Goal: Information Seeking & Learning: Learn about a topic

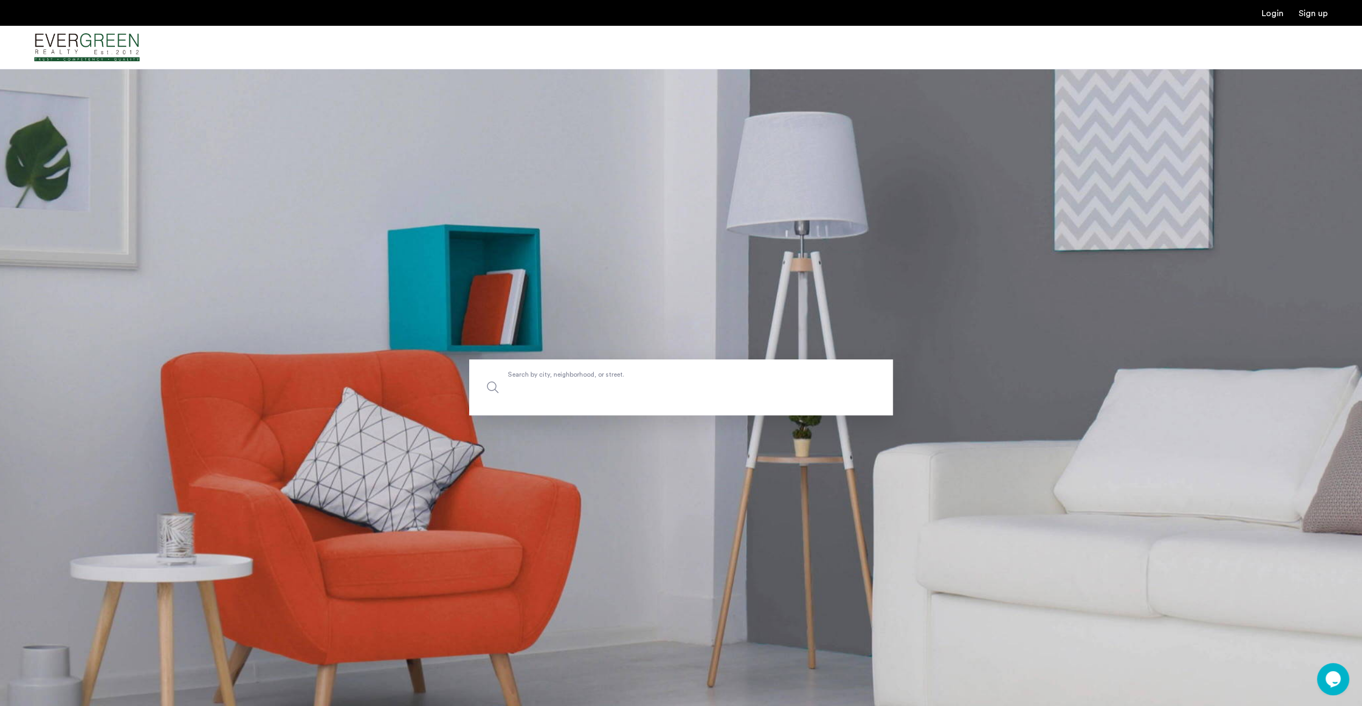
click at [669, 398] on input "Search by city, neighborhood, or street." at bounding box center [681, 387] width 424 height 56
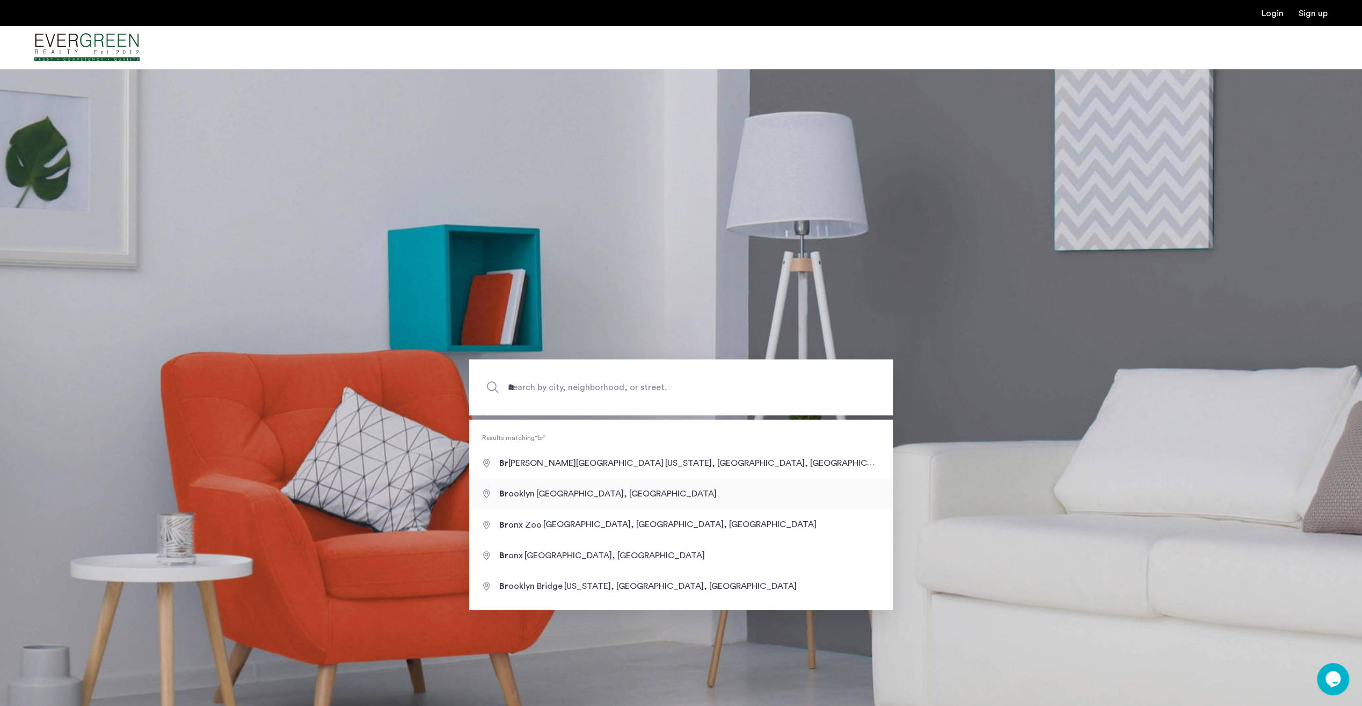
type input "**********"
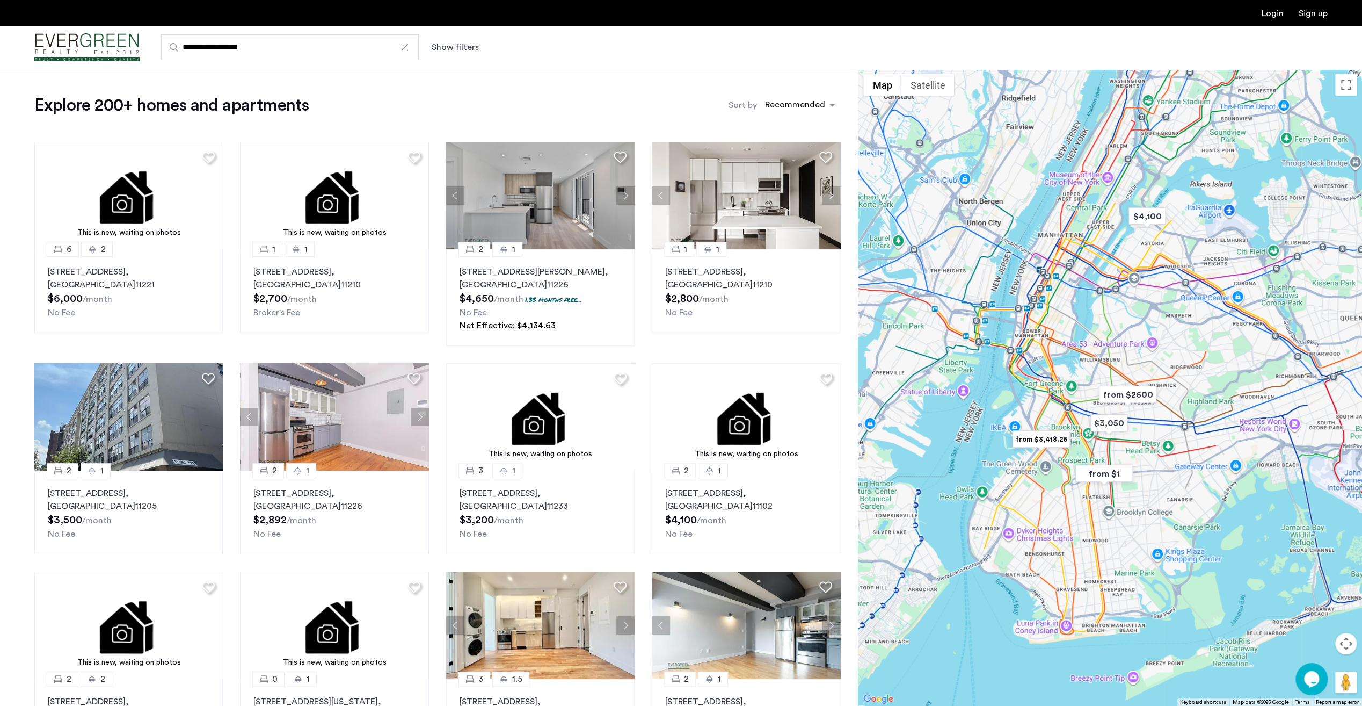
click at [463, 48] on button "Show filters" at bounding box center [455, 47] width 47 height 13
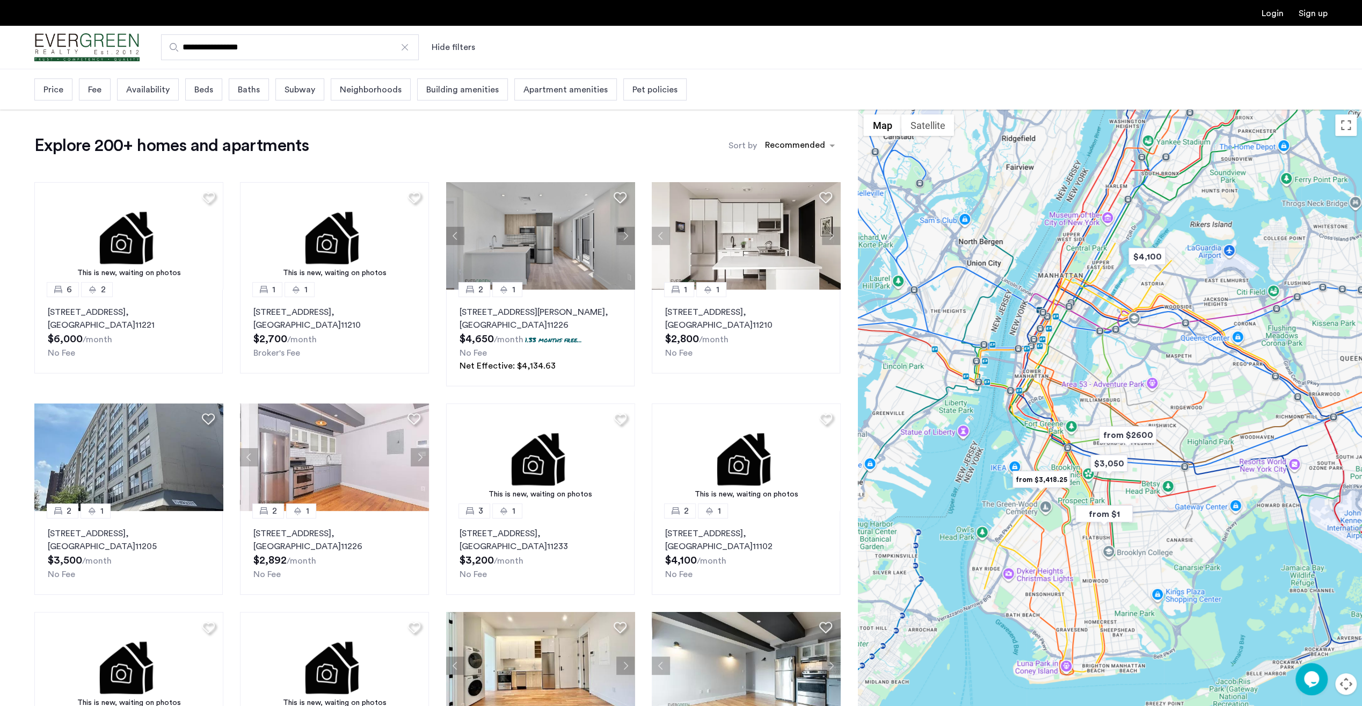
click at [204, 92] on span "Beds" at bounding box center [203, 89] width 19 height 13
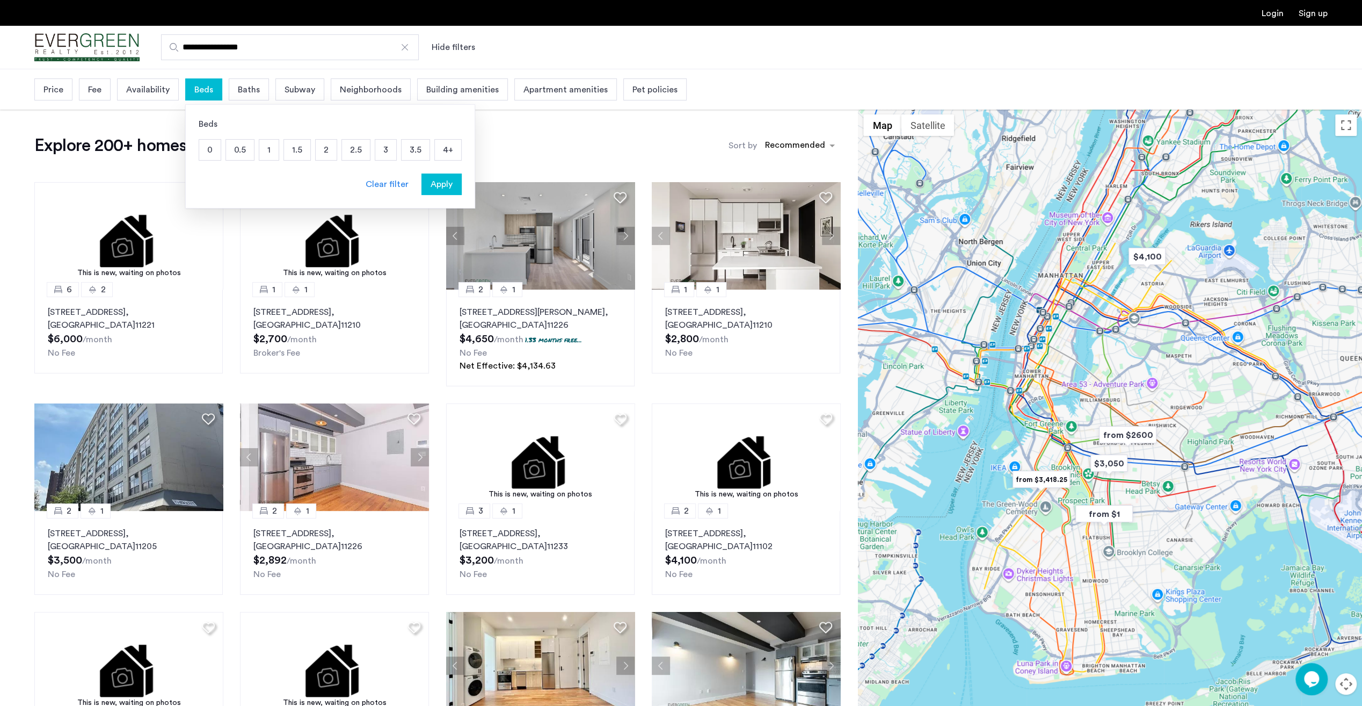
click at [325, 147] on p "2" at bounding box center [326, 150] width 21 height 20
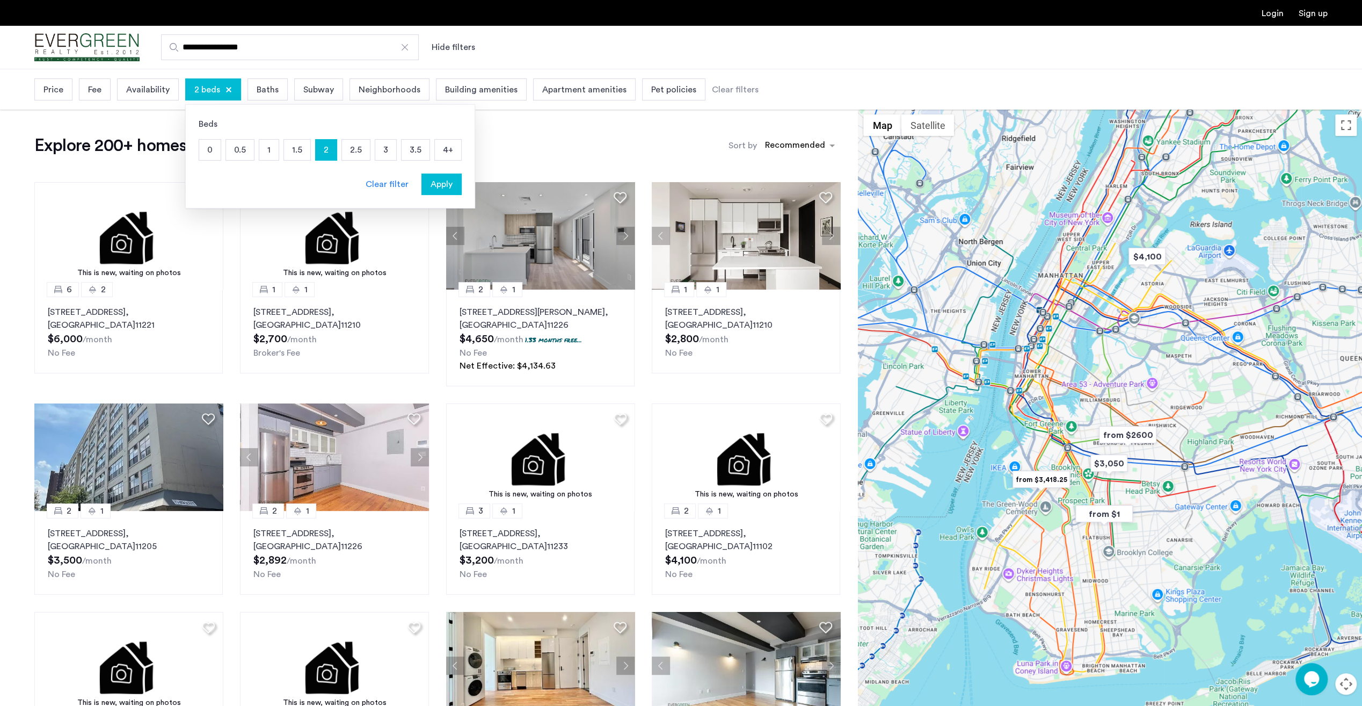
click at [450, 182] on div "Apply" at bounding box center [442, 184] width 34 height 13
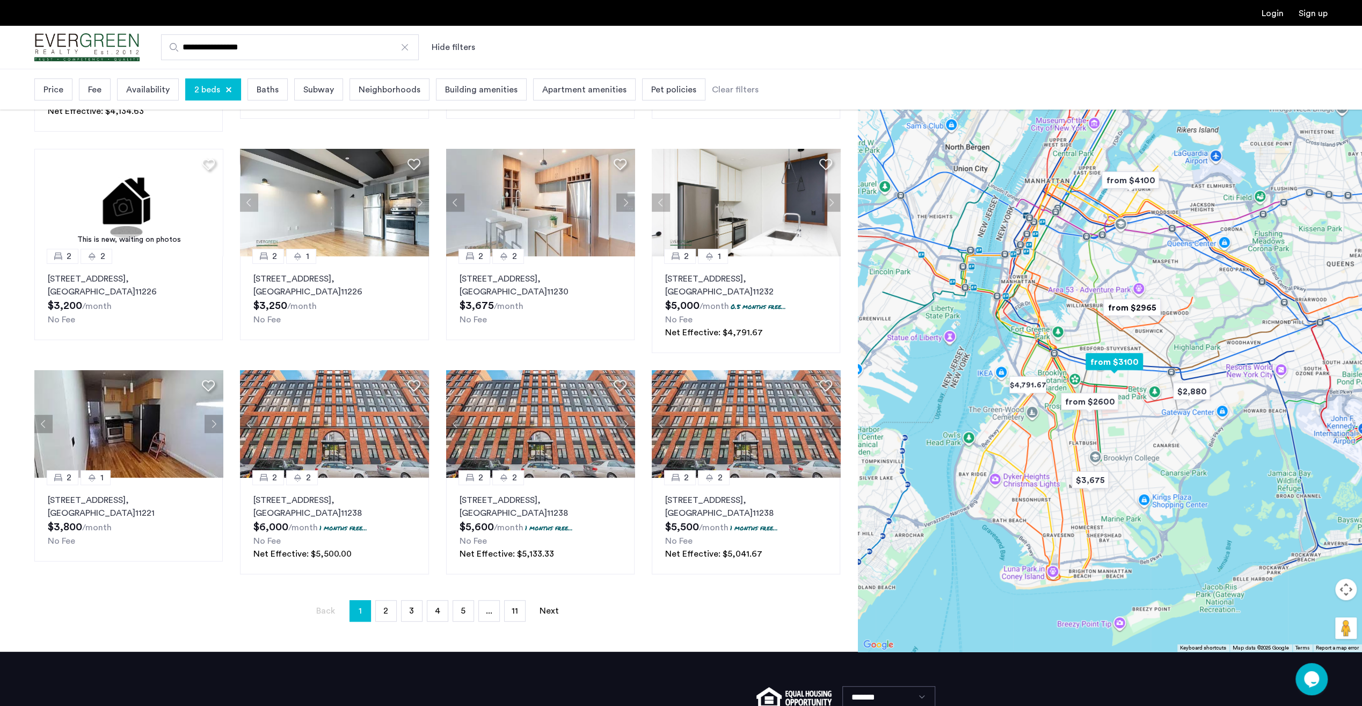
scroll to position [269, 0]
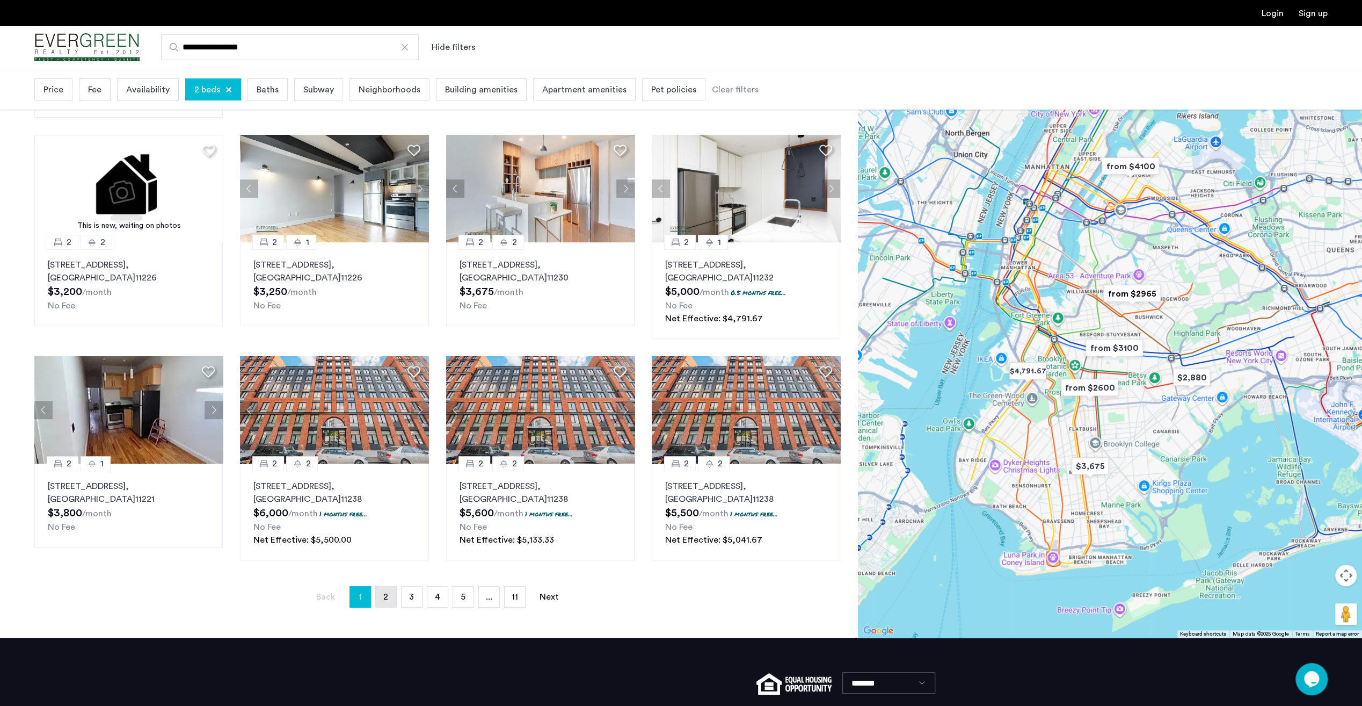
click at [377, 604] on link "page 2" at bounding box center [386, 596] width 20 height 20
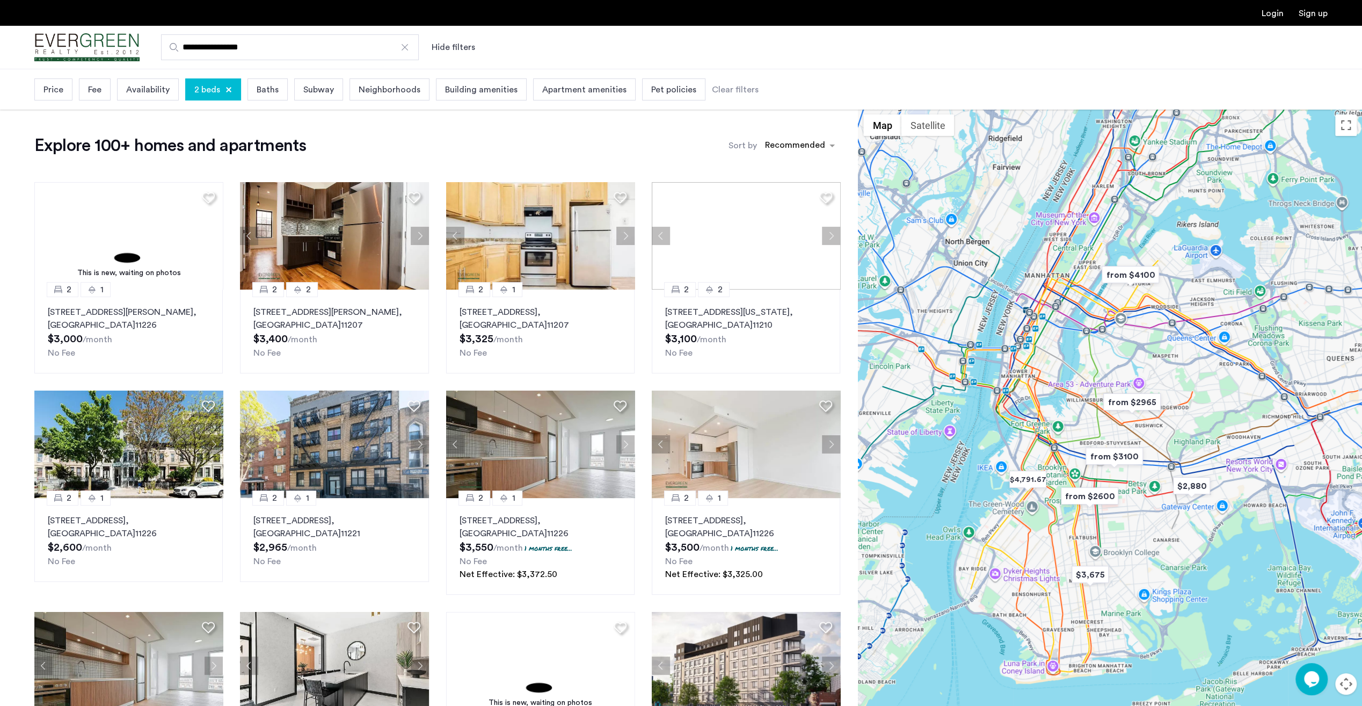
click at [63, 93] on div "Price" at bounding box center [53, 89] width 38 height 22
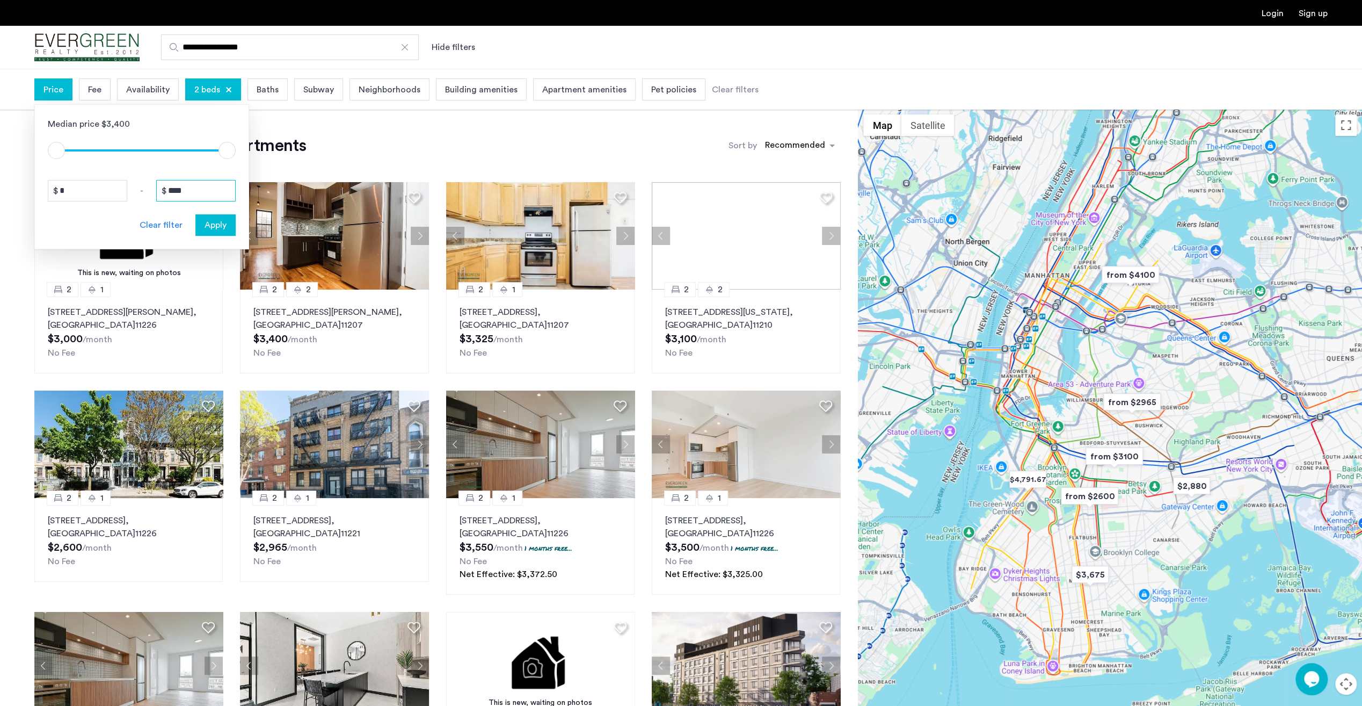
drag, startPoint x: 194, startPoint y: 188, endPoint x: 145, endPoint y: 192, distance: 49.5
click at [145, 192] on div "* - ****" at bounding box center [142, 190] width 188 height 21
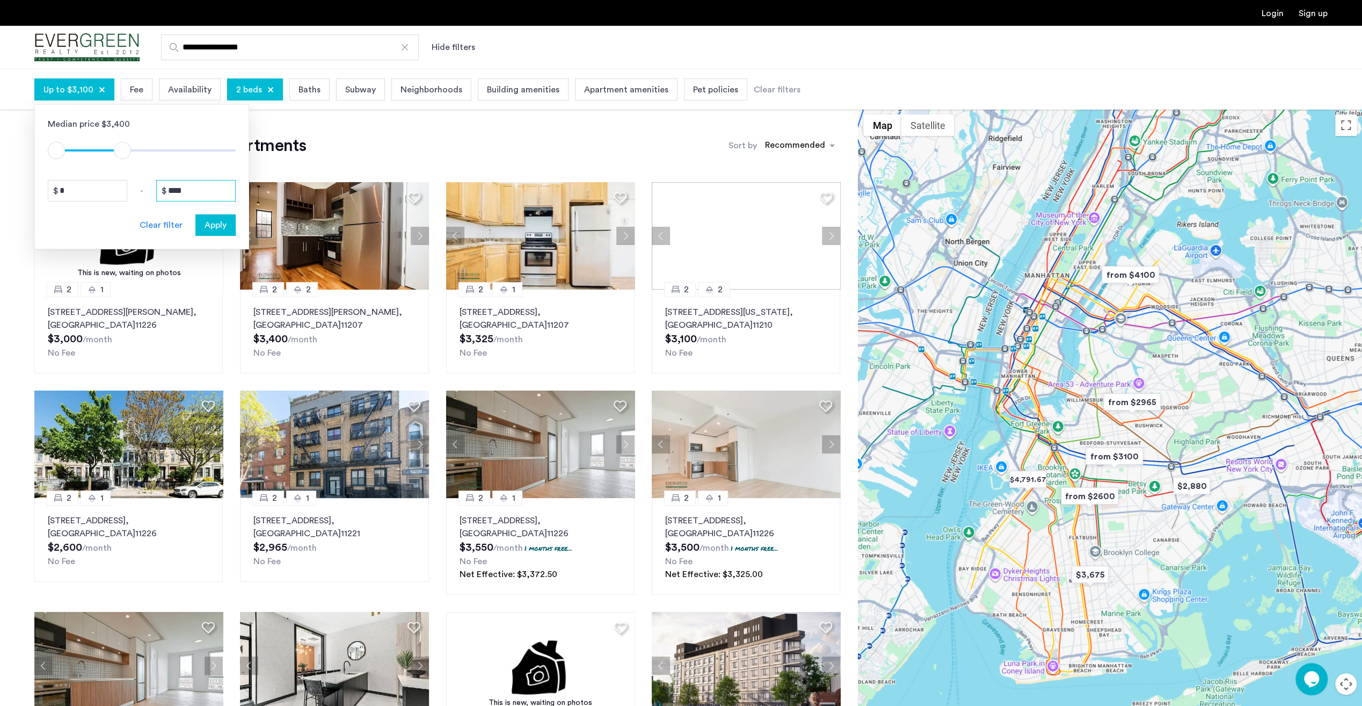
type input "****"
click at [221, 228] on span "Apply" at bounding box center [216, 225] width 22 height 13
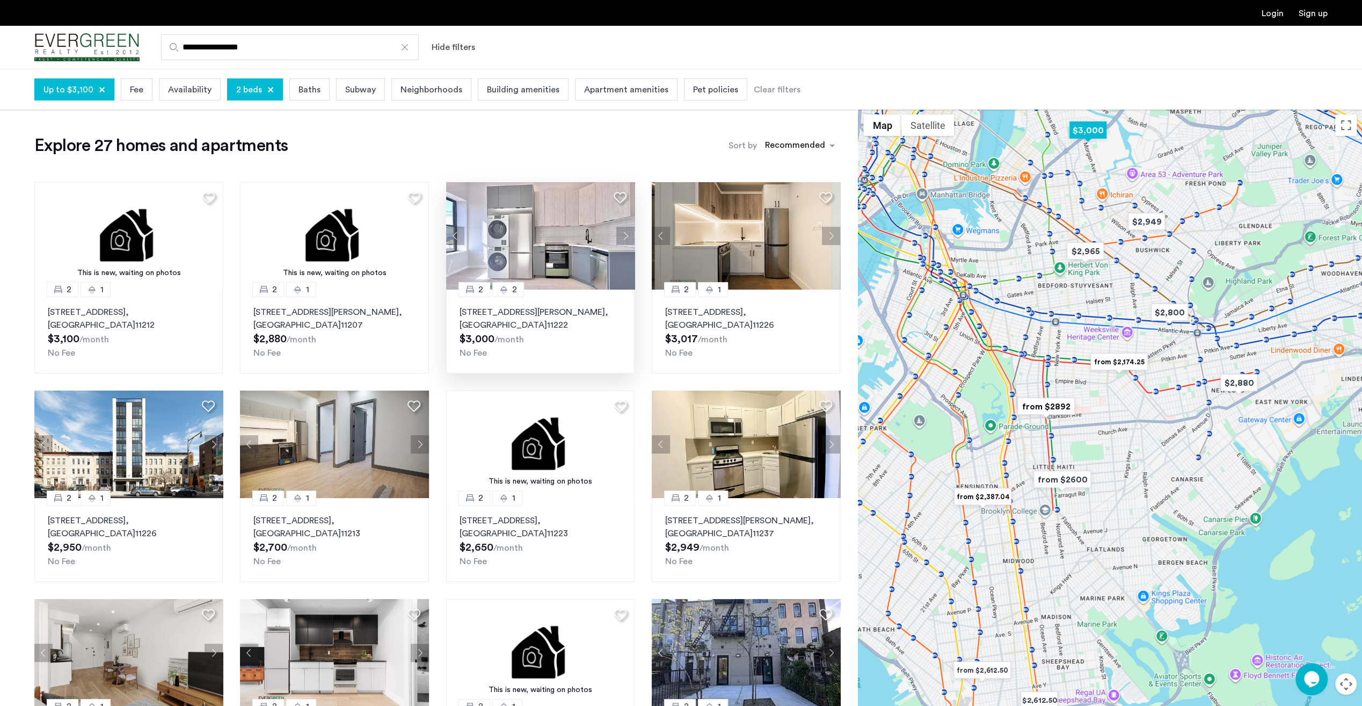
click at [520, 244] on img at bounding box center [540, 235] width 189 height 107
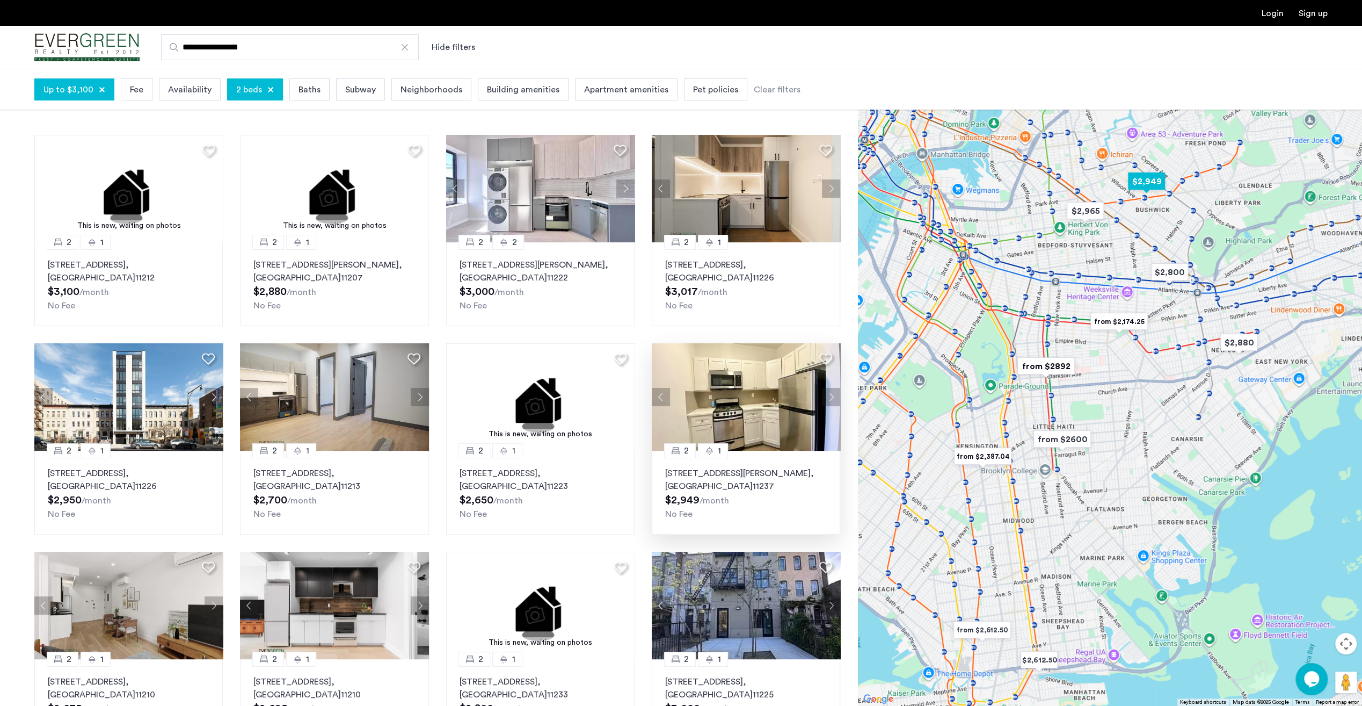
scroll to position [161, 0]
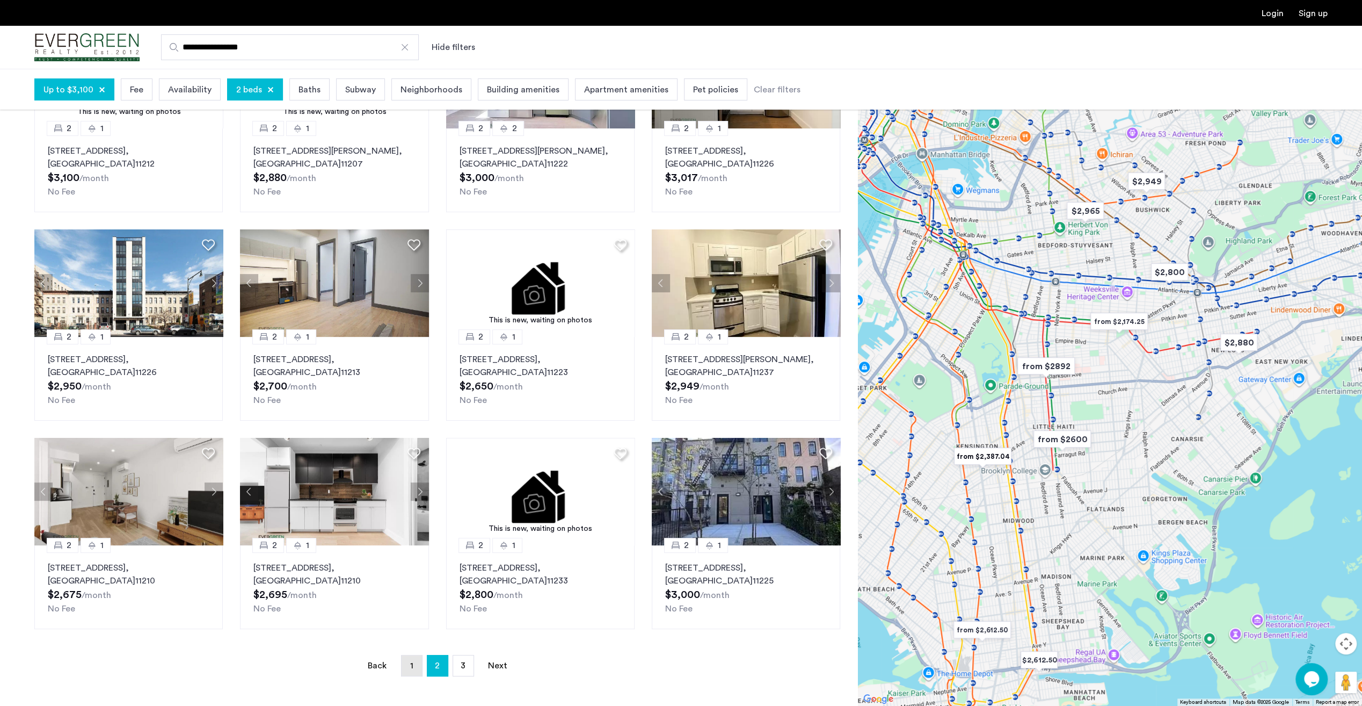
click at [415, 666] on link "page 1" at bounding box center [412, 665] width 20 height 20
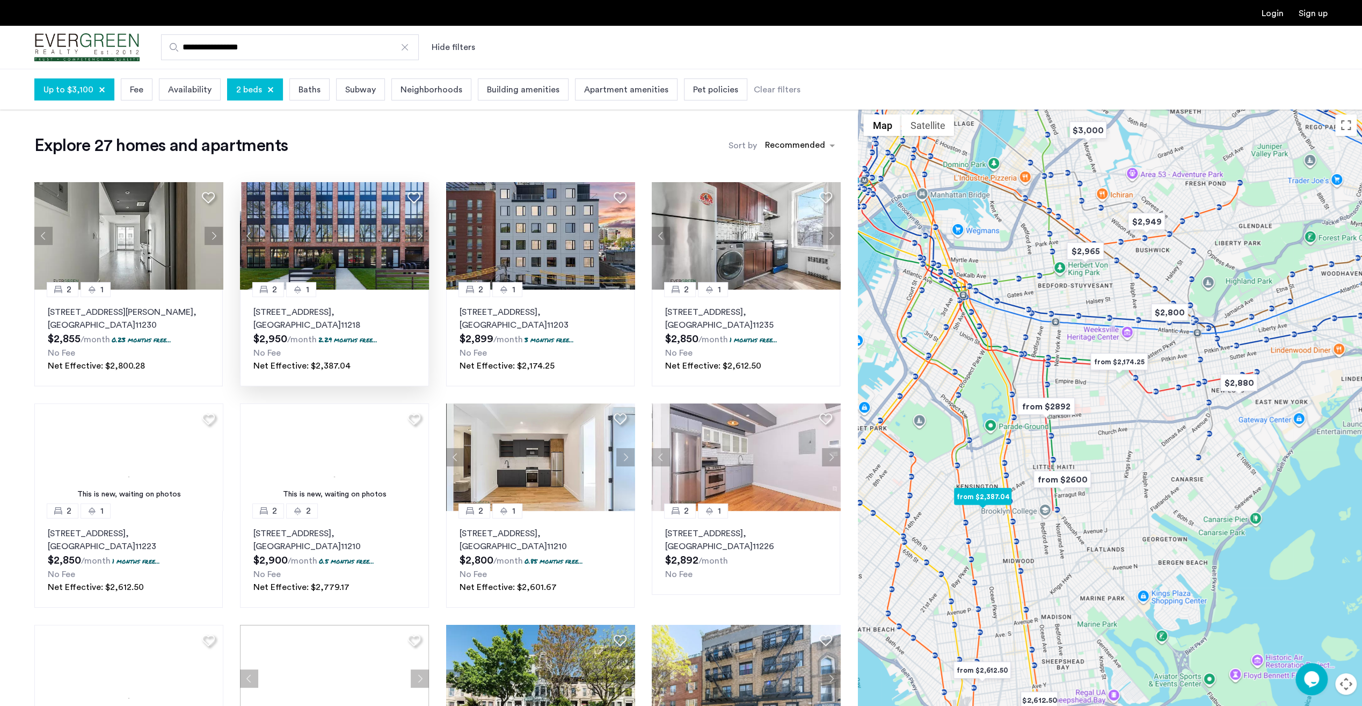
click at [332, 238] on img at bounding box center [334, 235] width 189 height 107
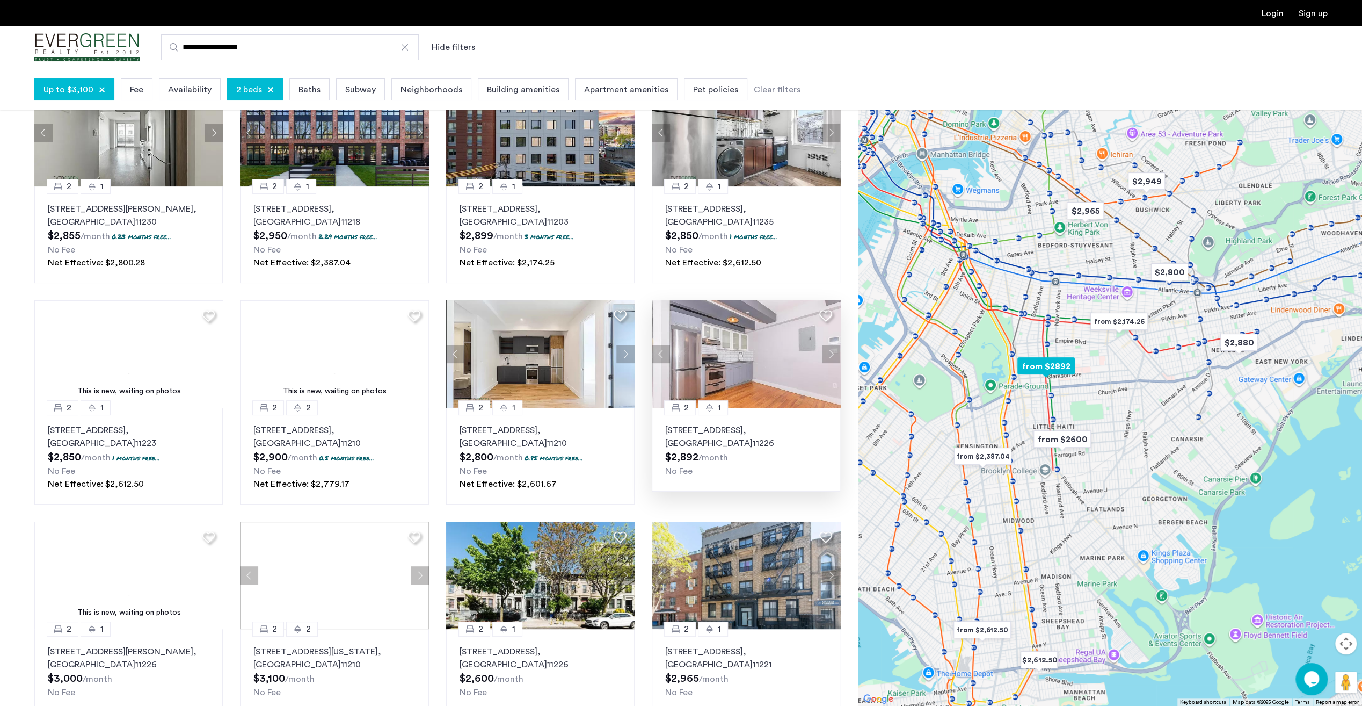
scroll to position [107, 0]
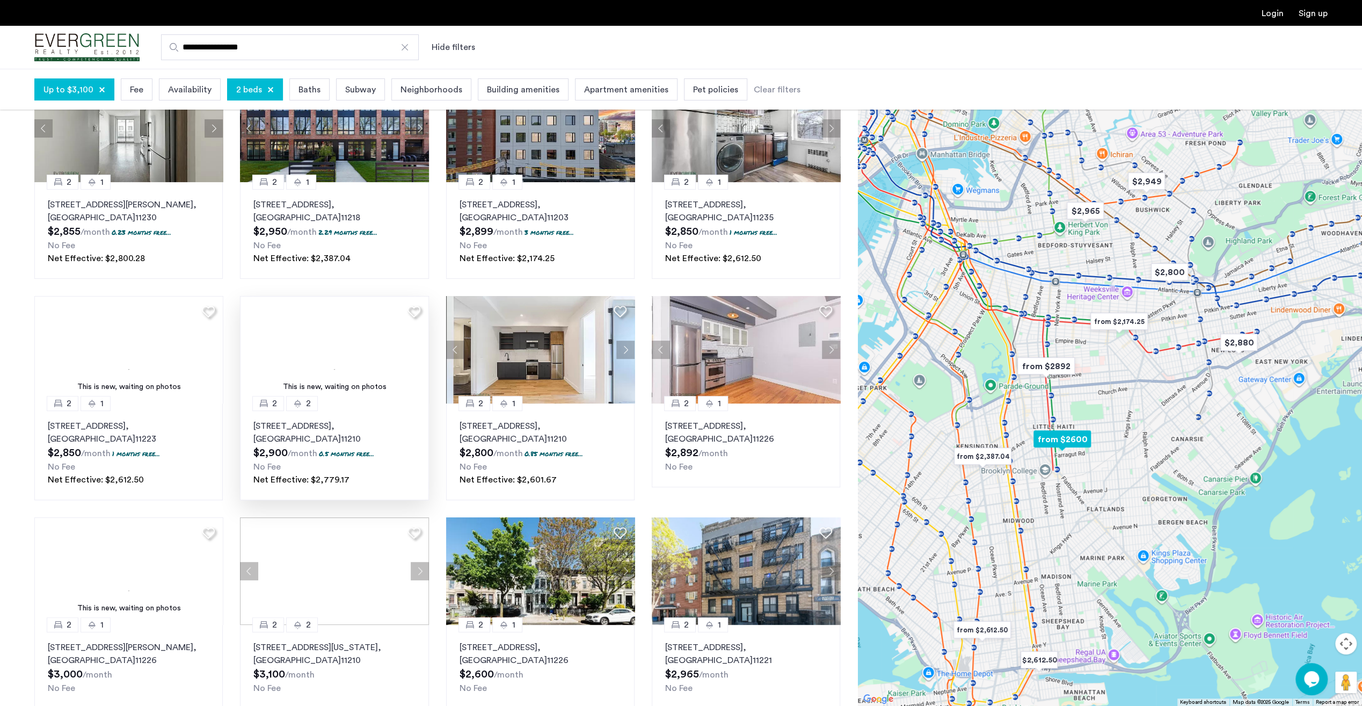
click at [331, 382] on div "This is new, waiting on photos" at bounding box center [334, 386] width 178 height 11
click at [320, 359] on img at bounding box center [334, 349] width 189 height 107
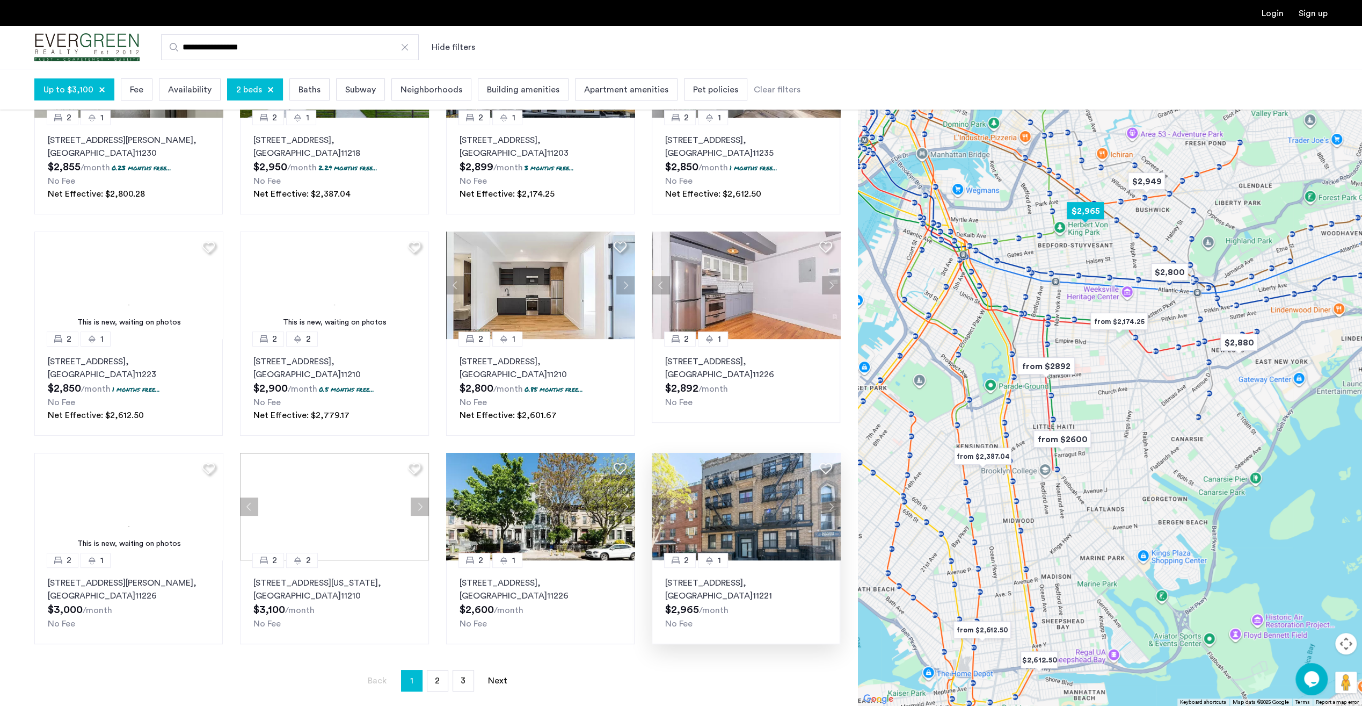
scroll to position [269, 0]
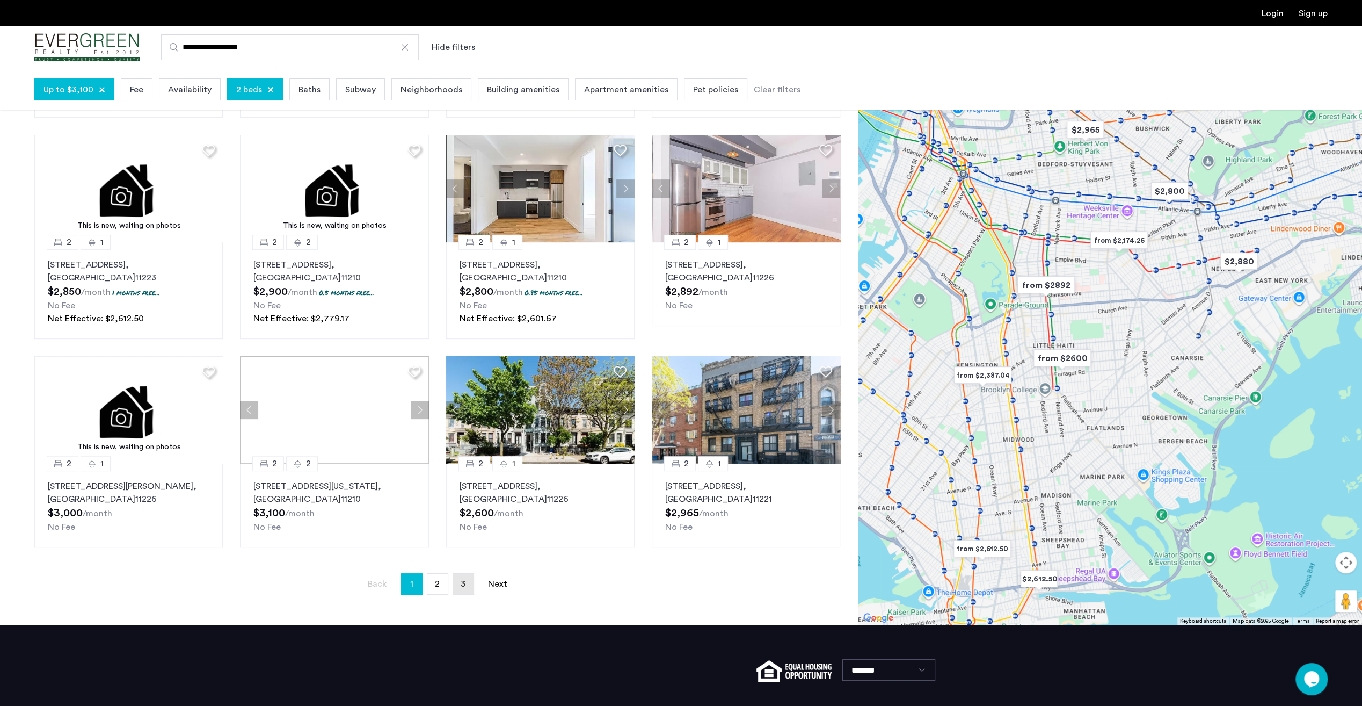
click at [461, 589] on link "page 3" at bounding box center [463, 584] width 20 height 20
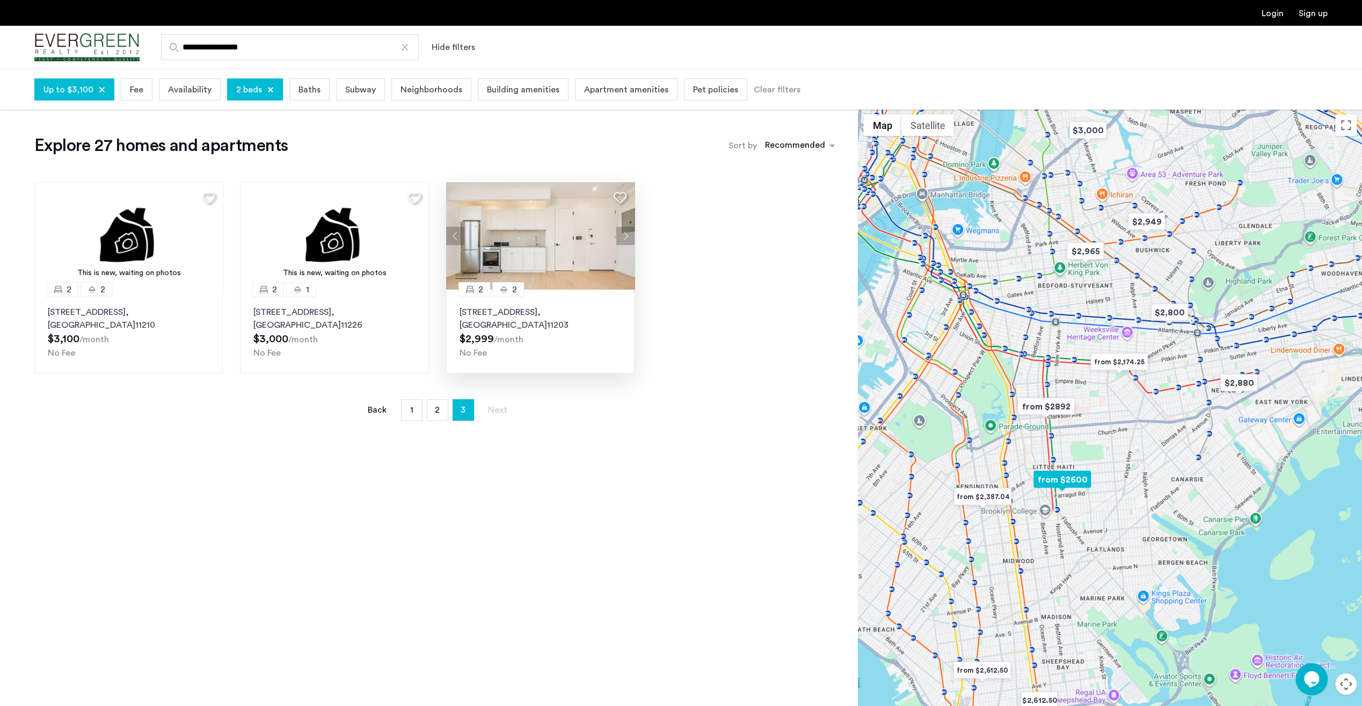
click at [501, 257] on img at bounding box center [540, 235] width 189 height 107
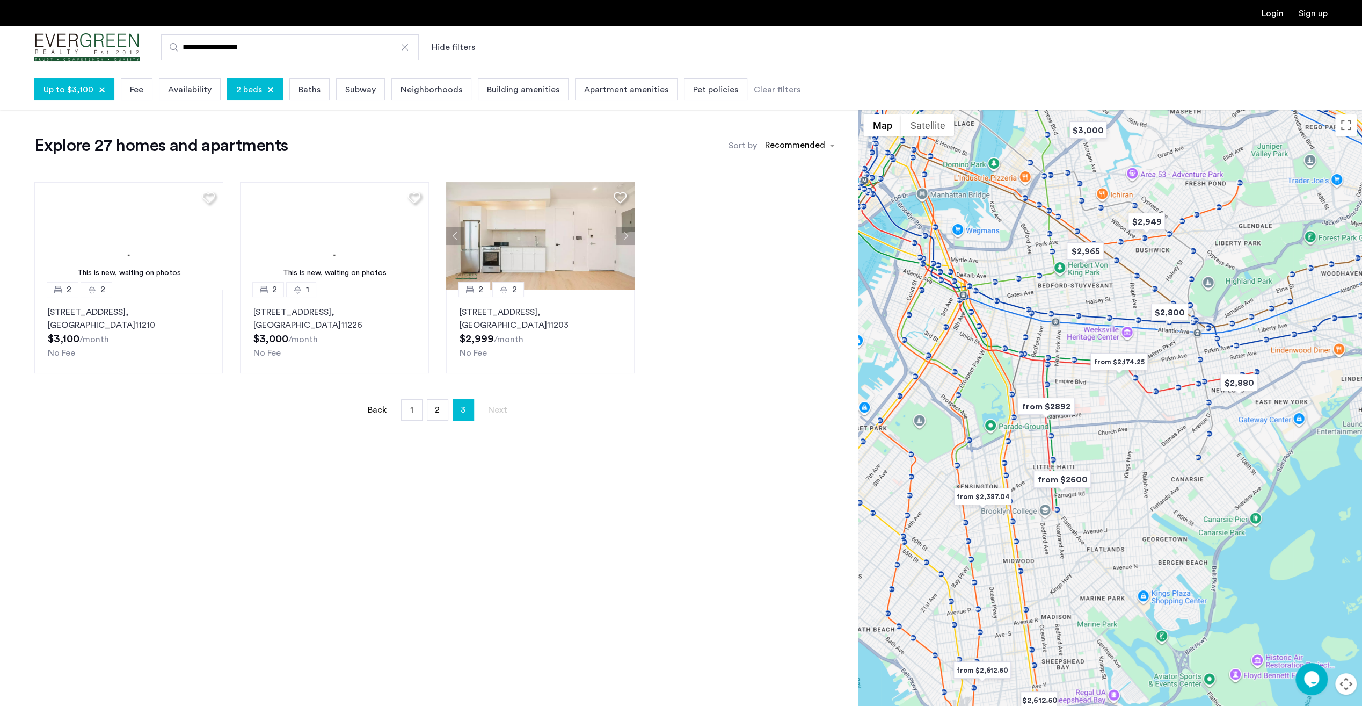
click at [90, 48] on img "Cazamio Logo" at bounding box center [86, 47] width 105 height 40
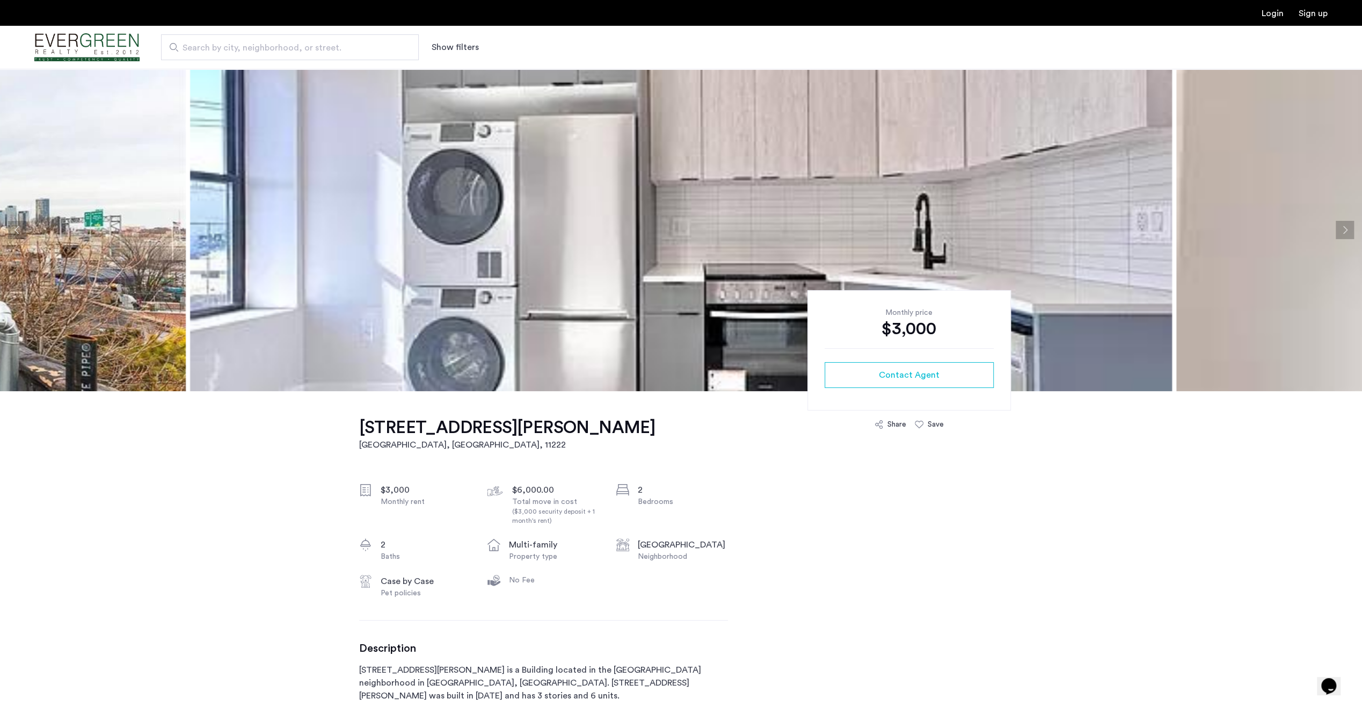
click at [633, 250] on img at bounding box center [681, 230] width 982 height 322
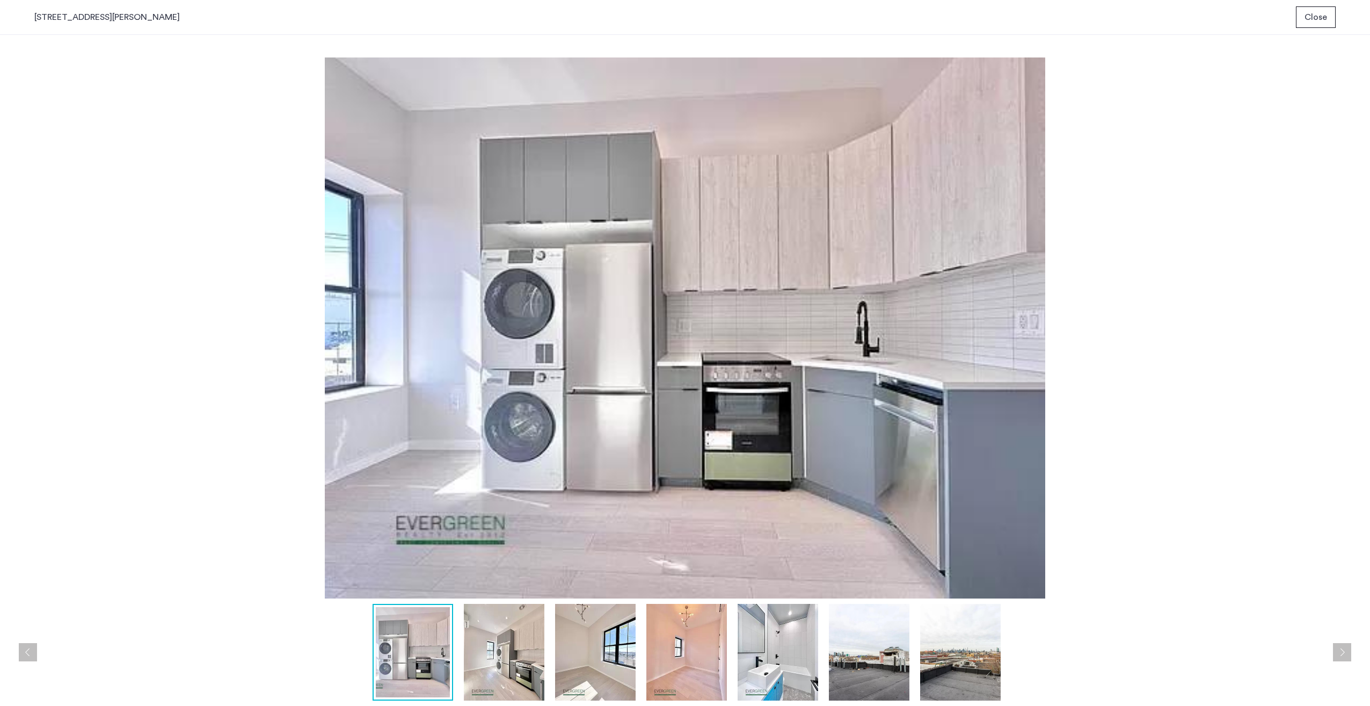
click at [500, 647] on img at bounding box center [504, 652] width 81 height 97
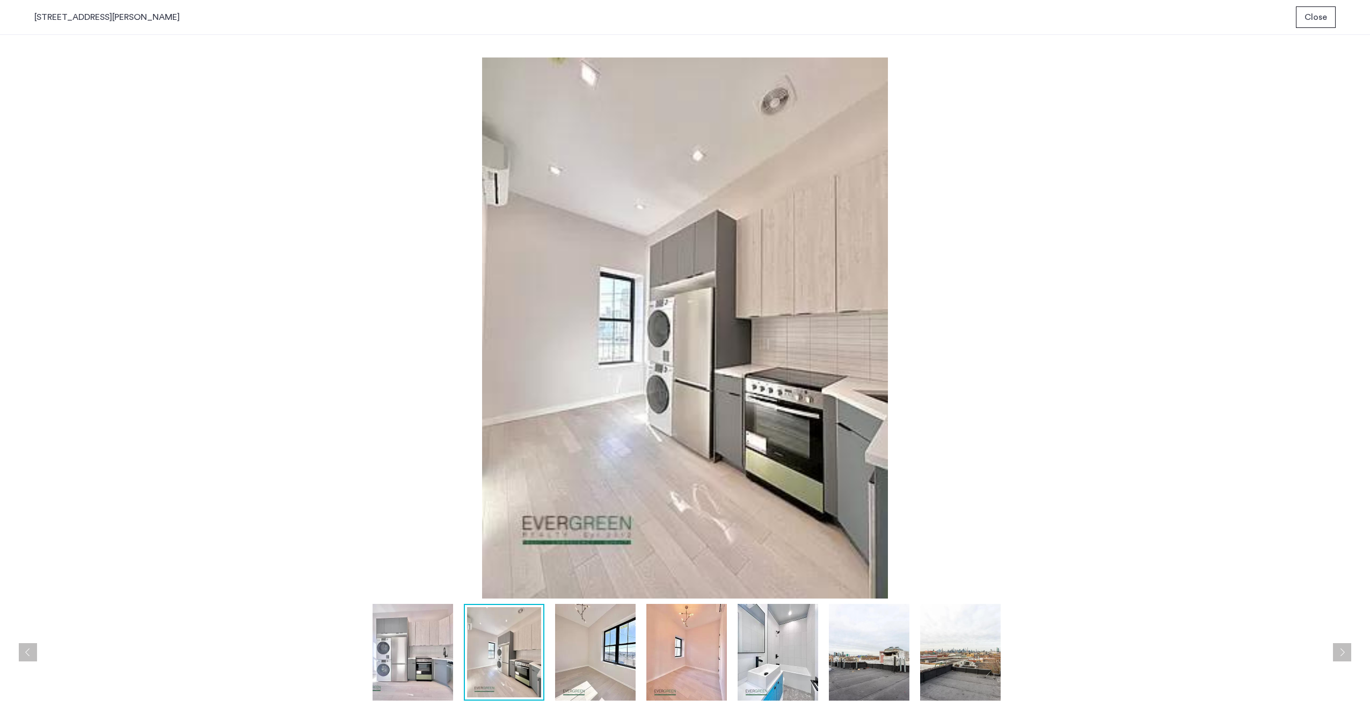
click at [567, 647] on img at bounding box center [595, 652] width 81 height 97
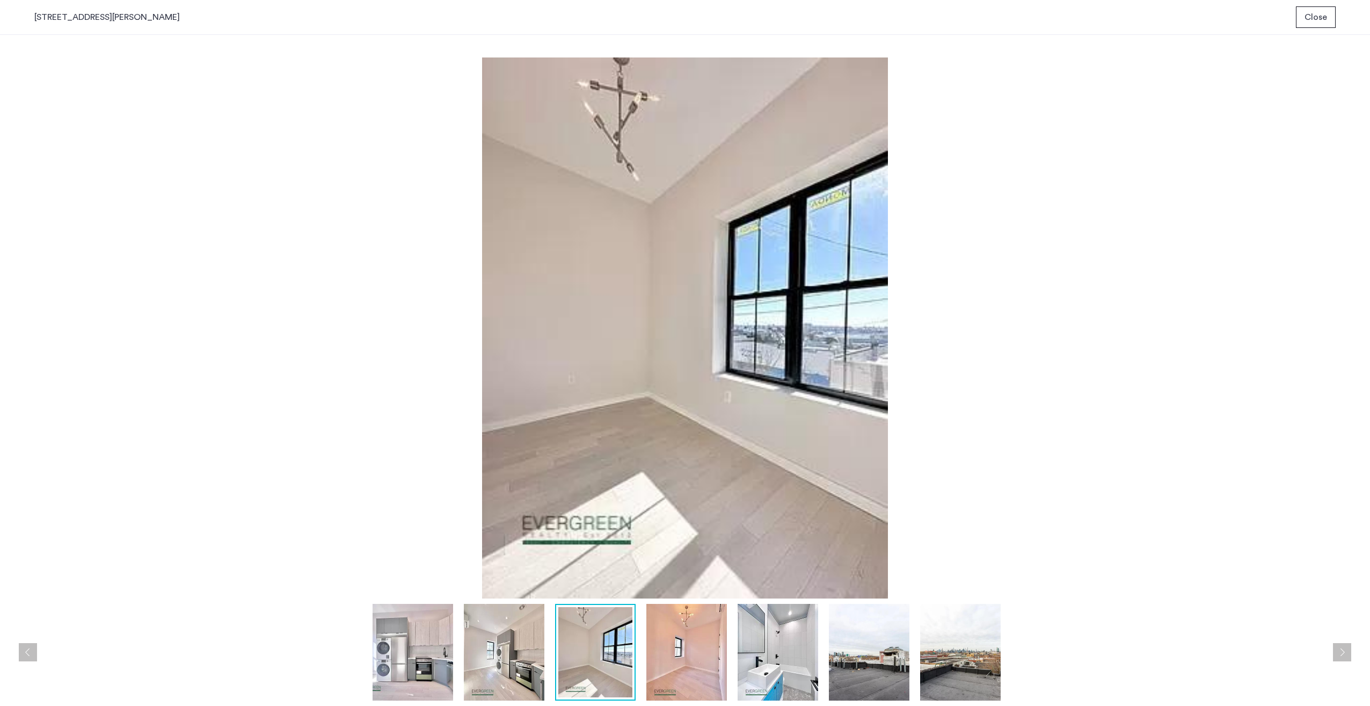
click at [663, 647] on img at bounding box center [687, 652] width 81 height 97
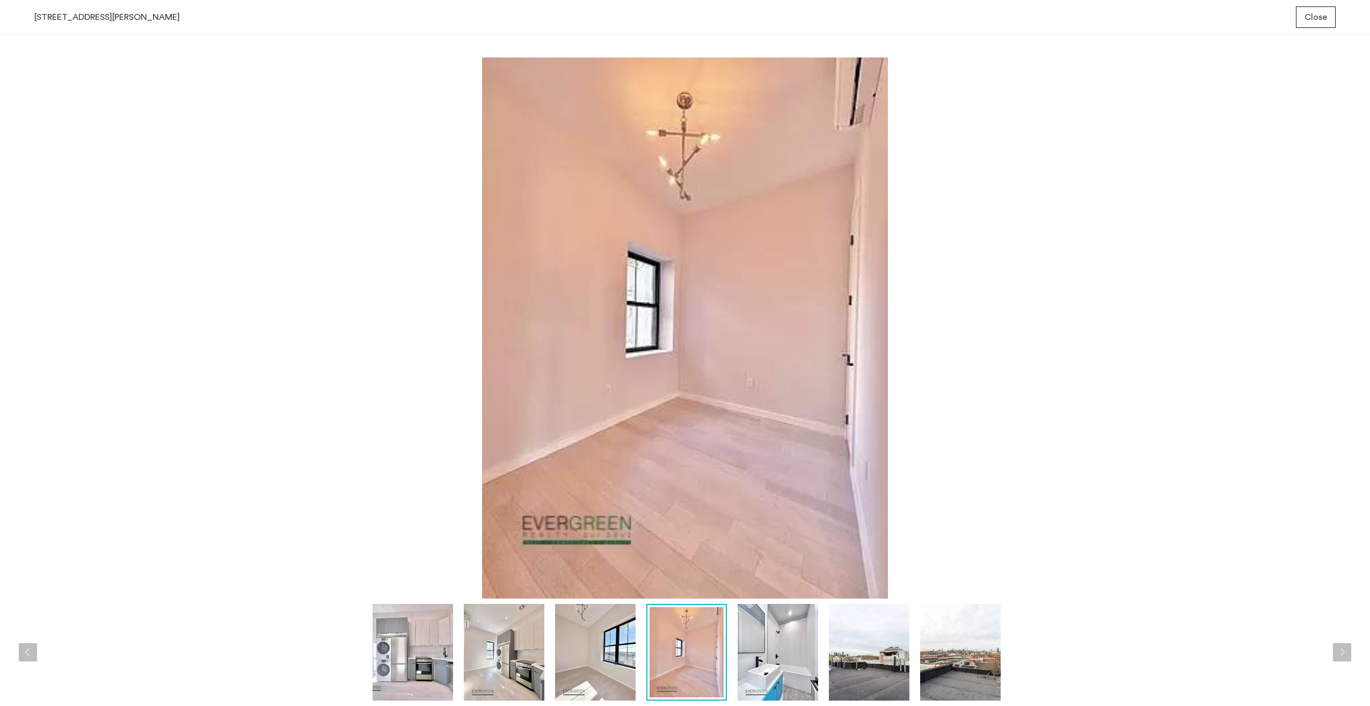
click at [753, 641] on img at bounding box center [778, 652] width 81 height 97
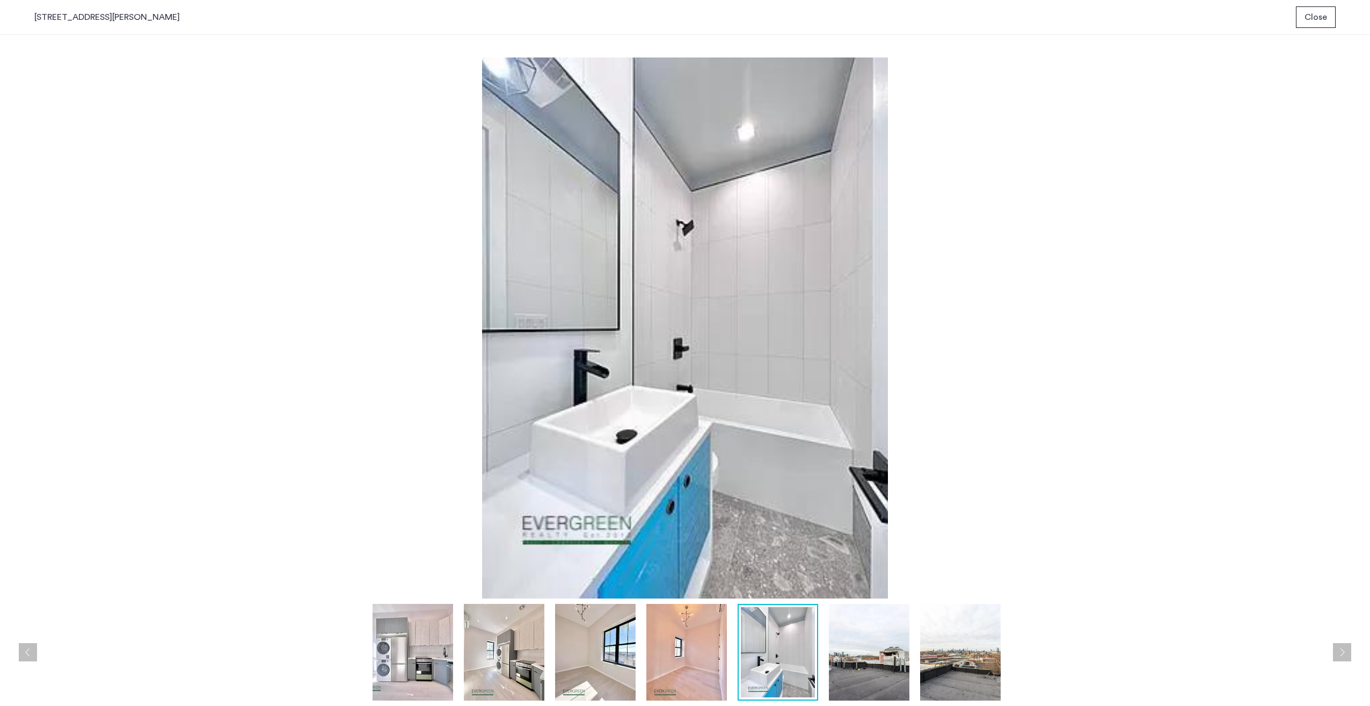
click at [851, 649] on img at bounding box center [869, 652] width 81 height 97
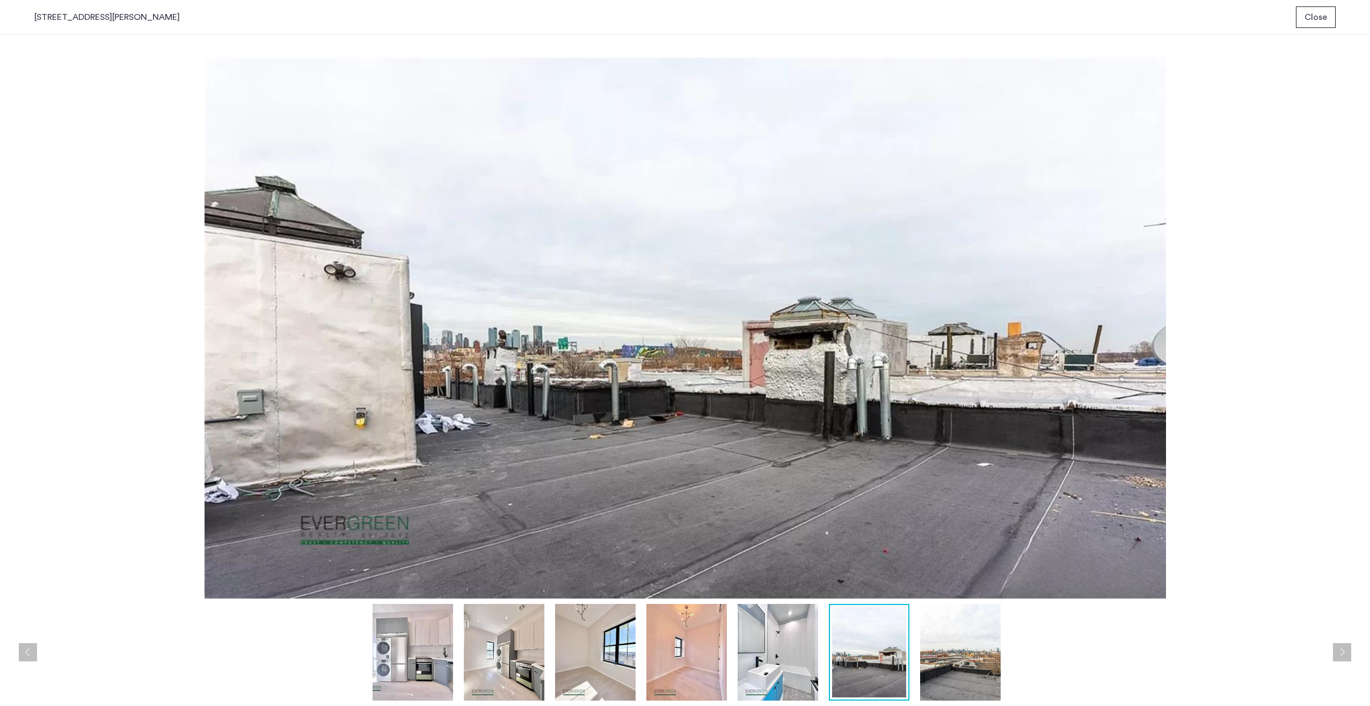
click at [929, 650] on img at bounding box center [960, 652] width 81 height 97
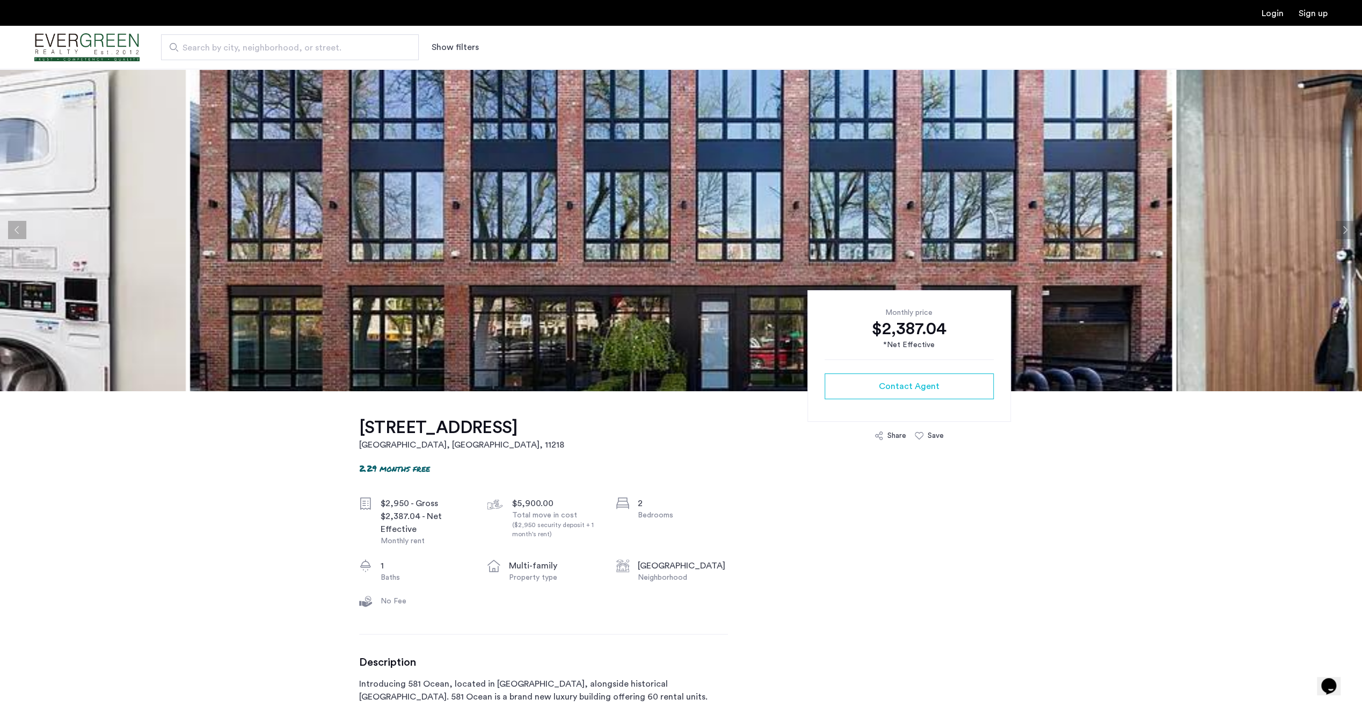
click at [698, 252] on img at bounding box center [681, 230] width 982 height 322
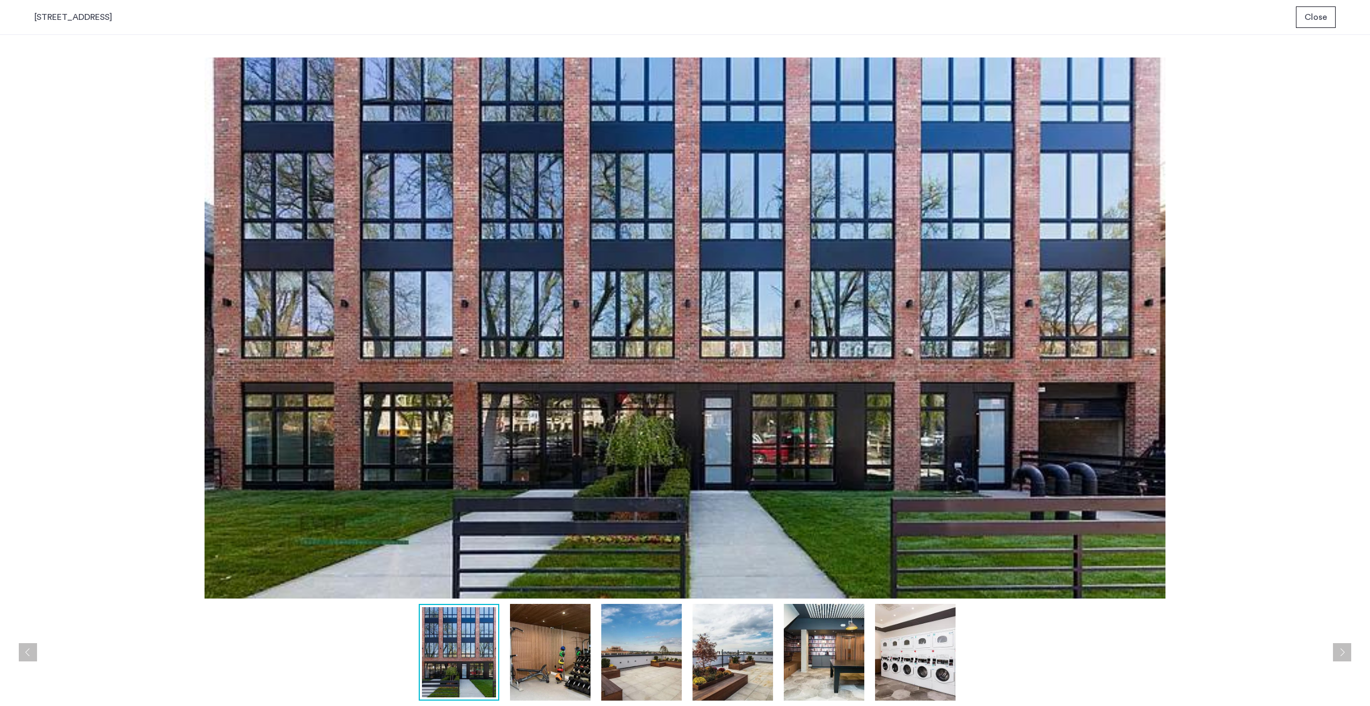
click at [580, 649] on img at bounding box center [550, 652] width 81 height 97
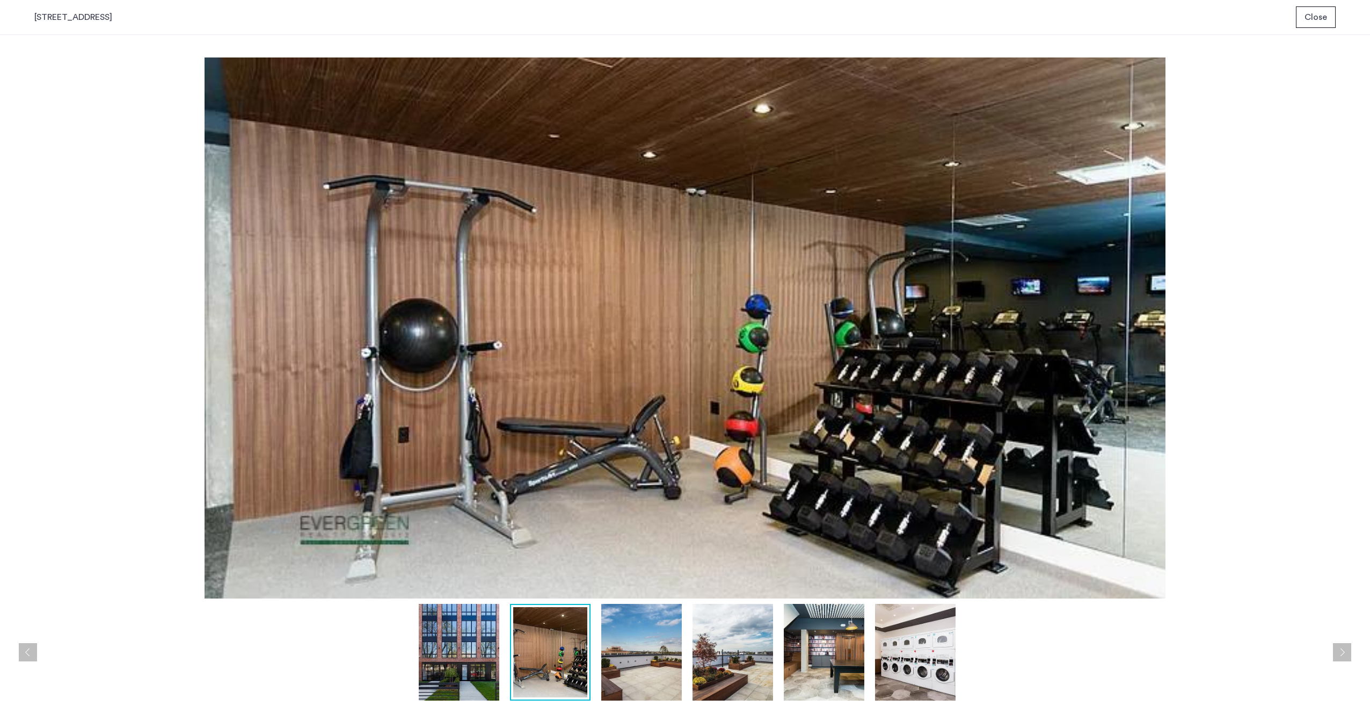
click at [633, 648] on img at bounding box center [641, 652] width 81 height 97
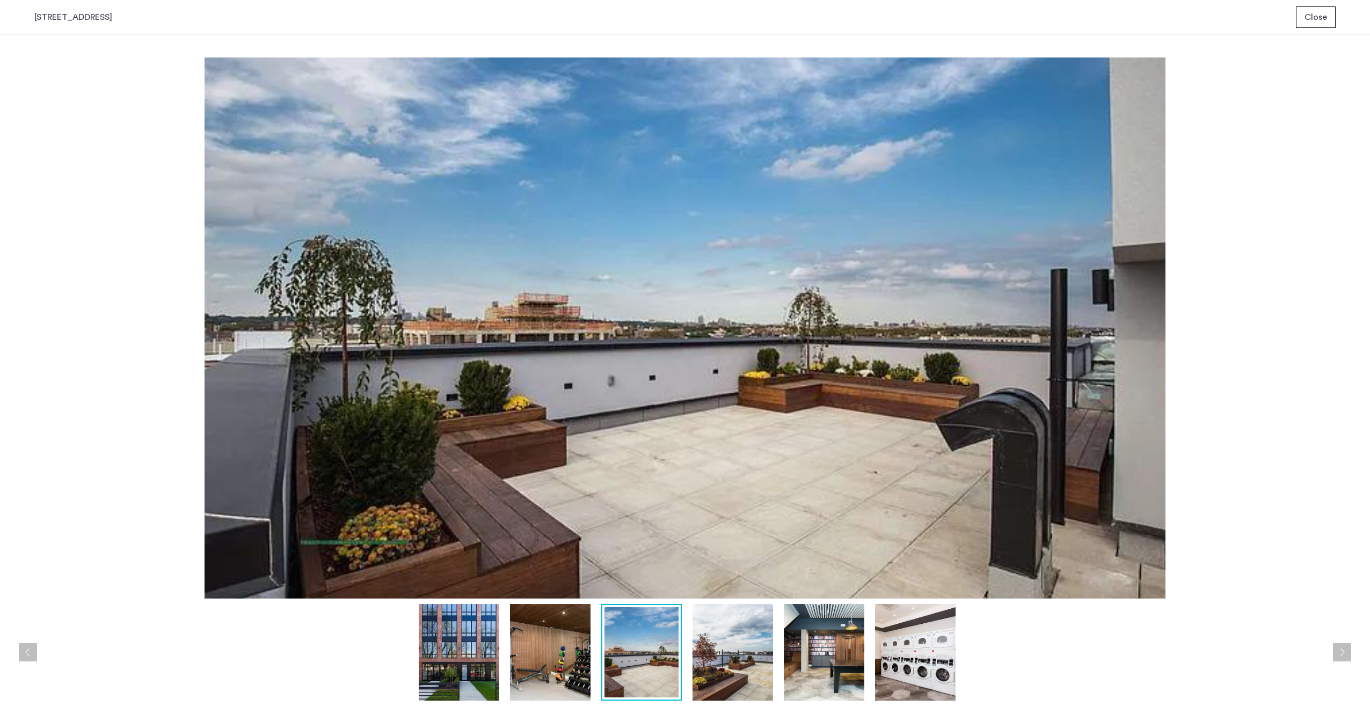
click at [719, 648] on img at bounding box center [733, 652] width 81 height 97
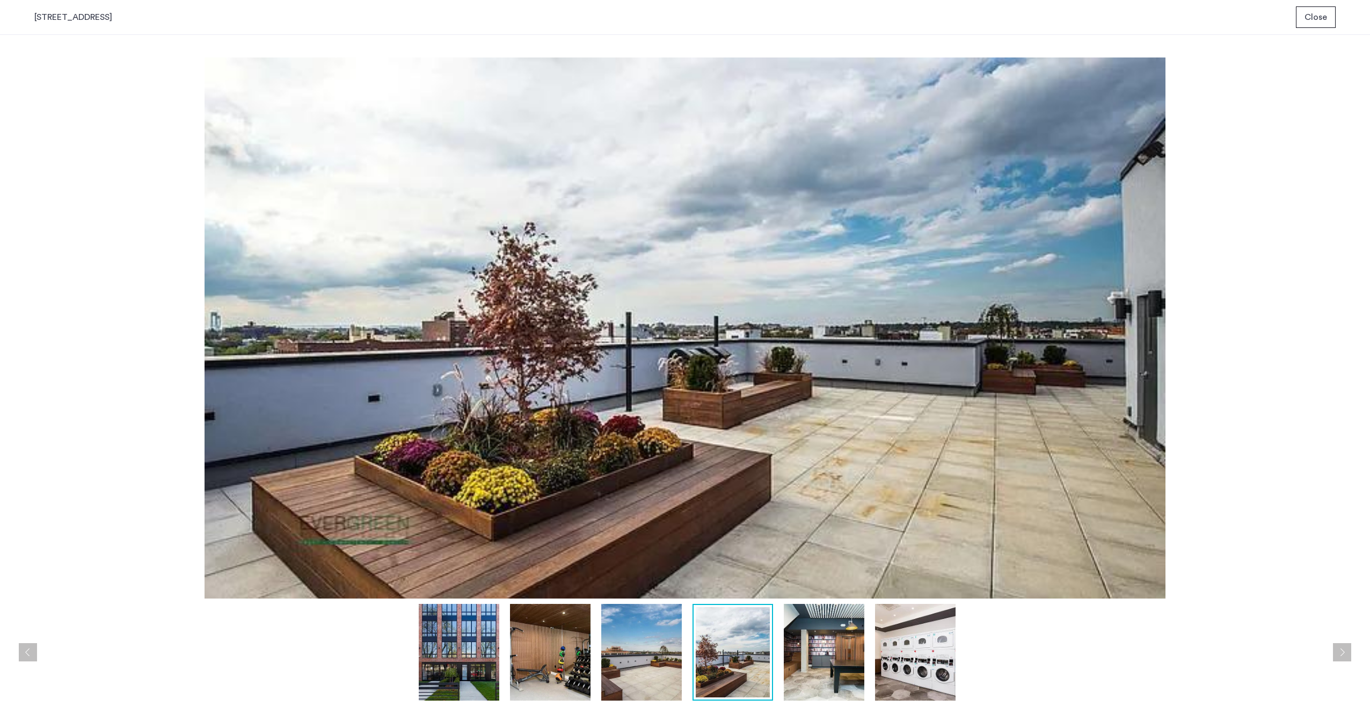
click at [816, 649] on img at bounding box center [824, 652] width 81 height 97
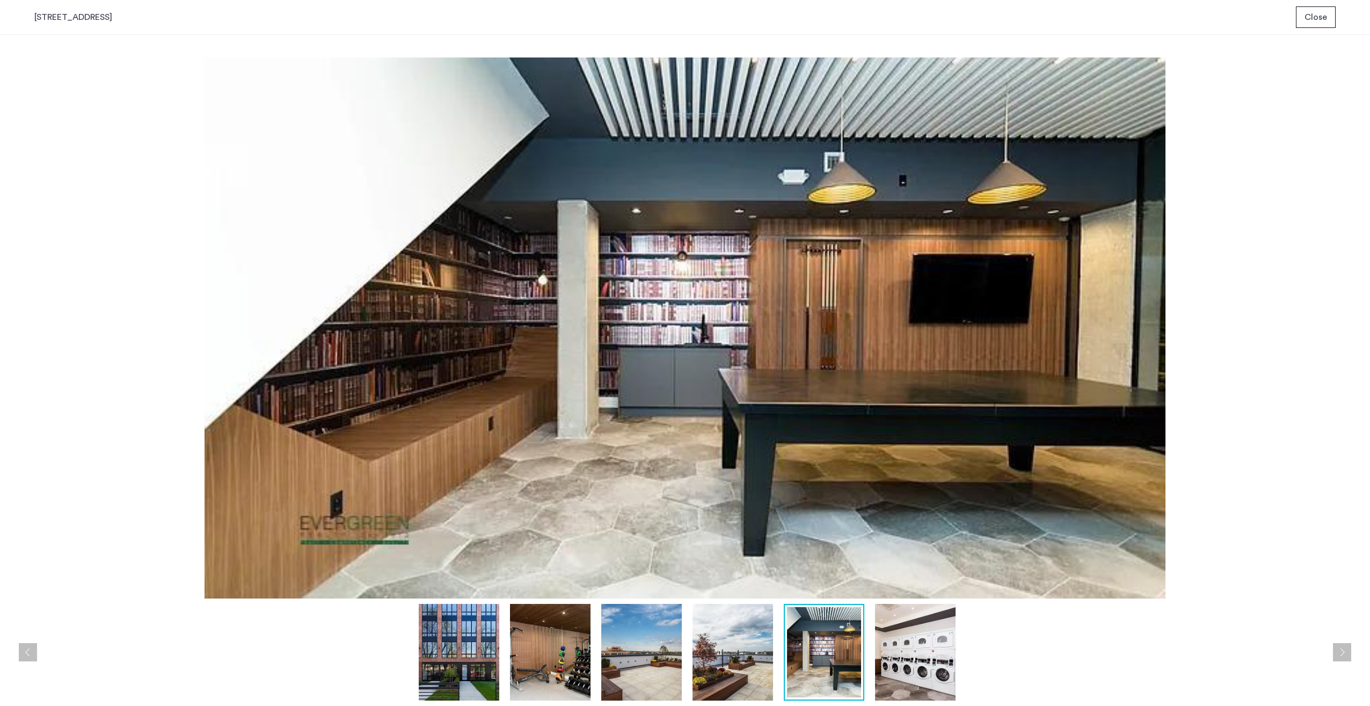
click at [891, 644] on img at bounding box center [915, 652] width 81 height 97
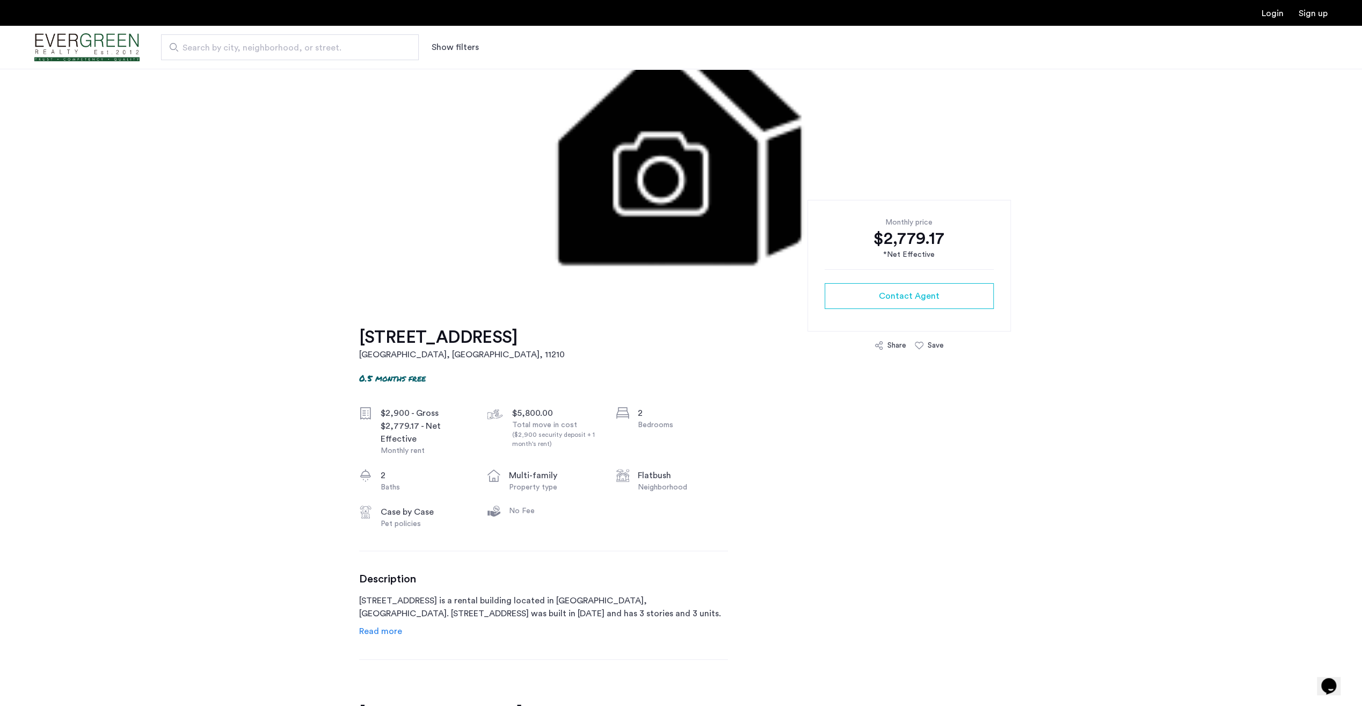
scroll to position [107, 0]
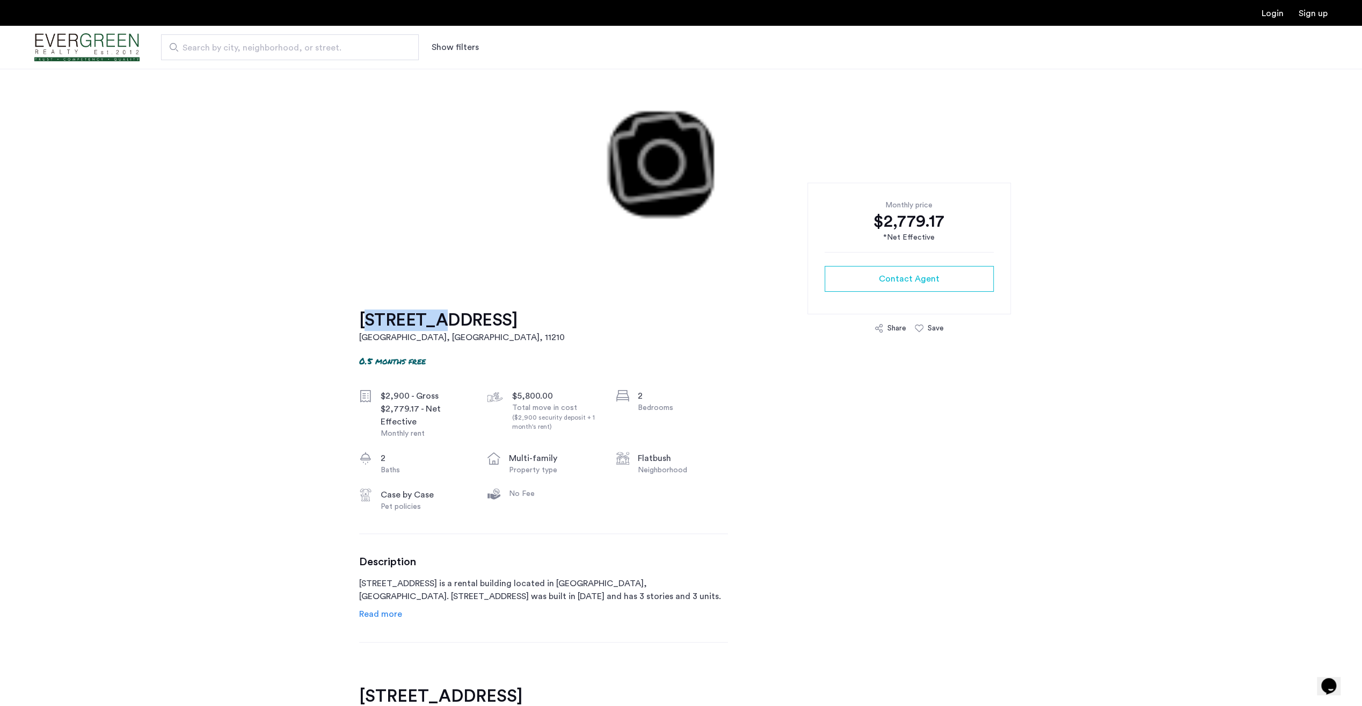
drag, startPoint x: 309, startPoint y: 314, endPoint x: 419, endPoint y: 323, distance: 110.5
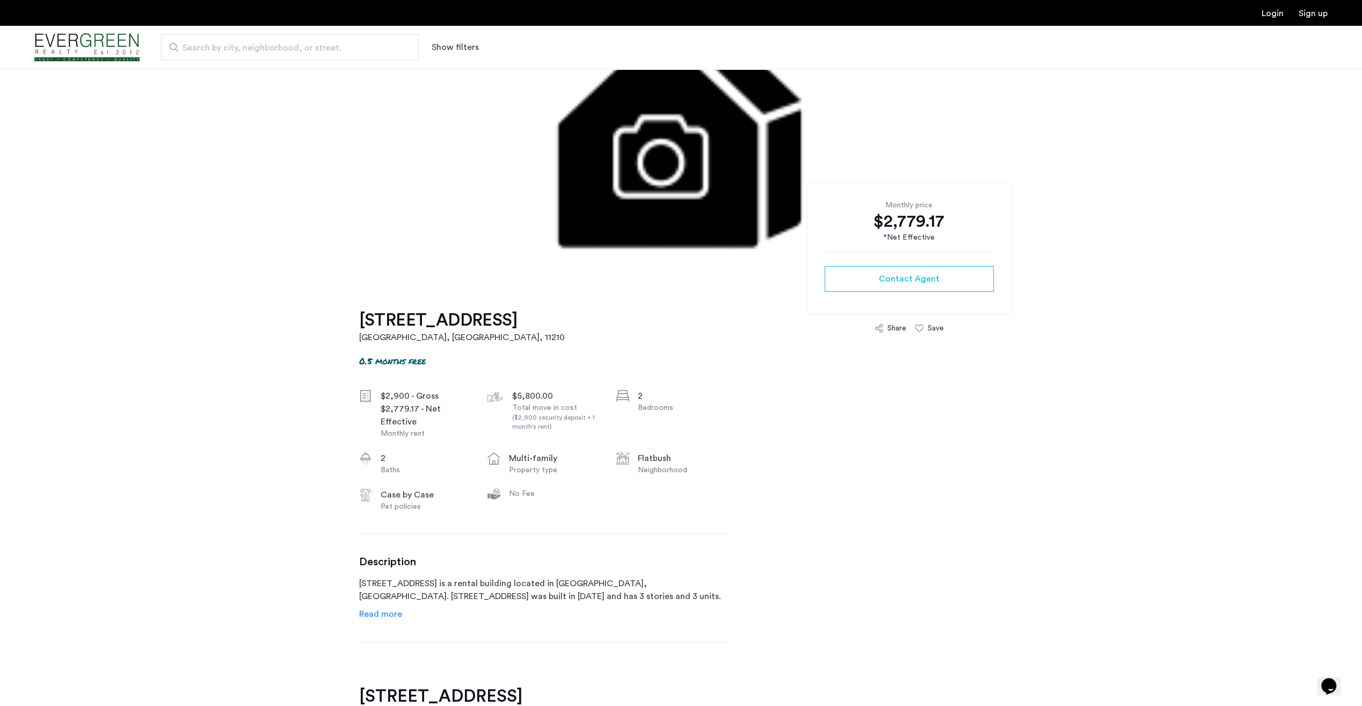
drag, startPoint x: 351, startPoint y: 320, endPoint x: 512, endPoint y: 320, distance: 161.6
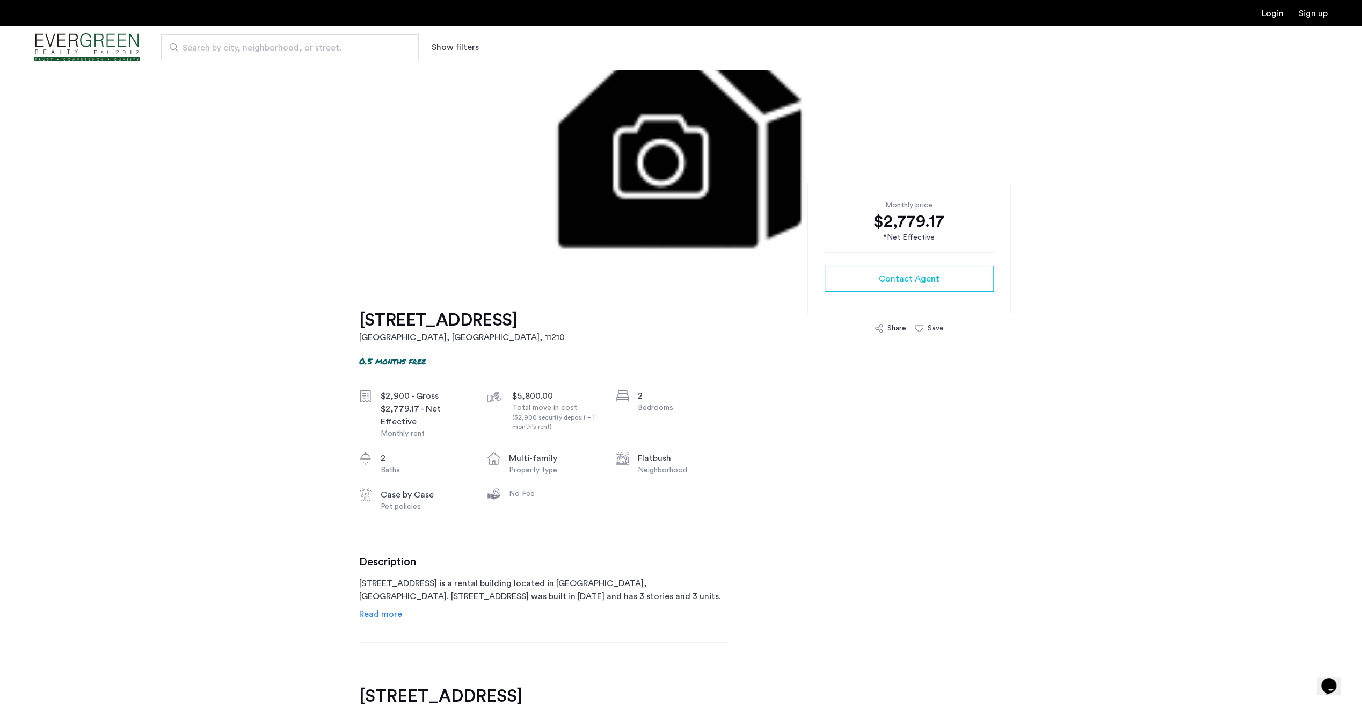
drag, startPoint x: 512, startPoint y: 320, endPoint x: 455, endPoint y: 322, distance: 57.0
copy h1 "979 East 34th Street"
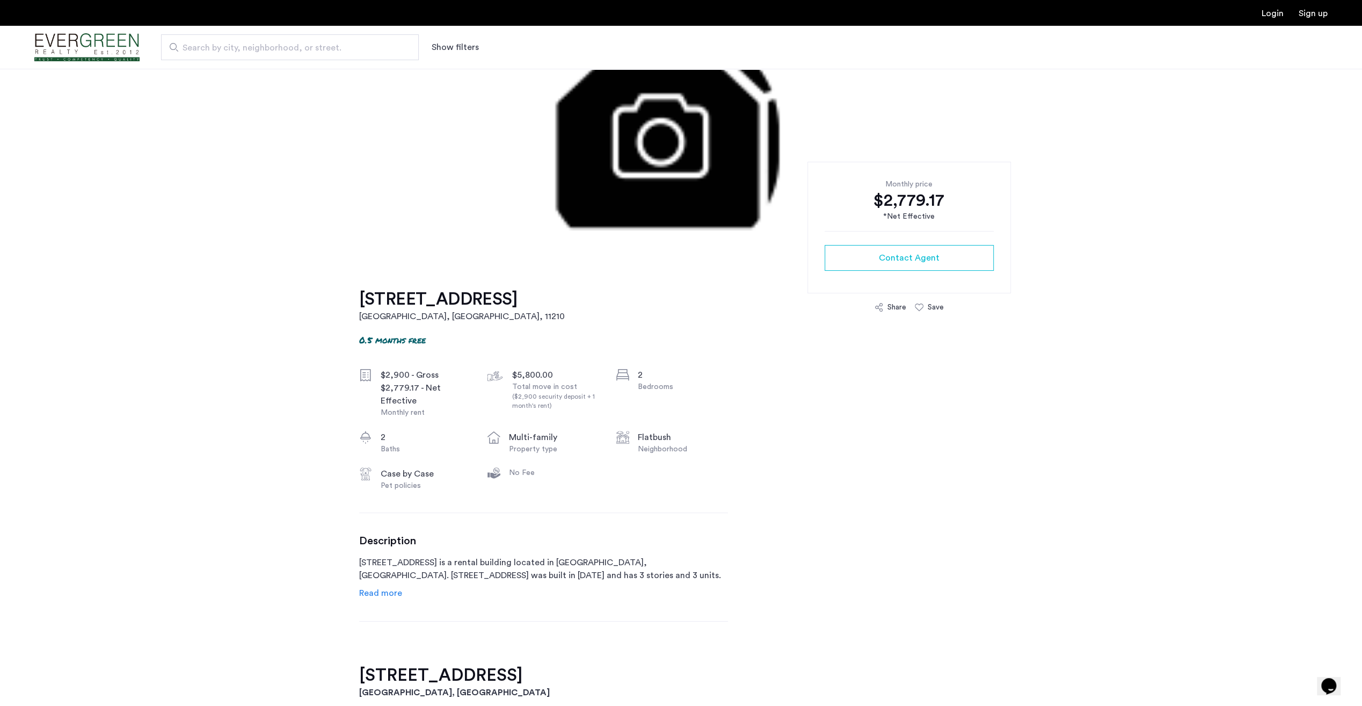
scroll to position [161, 0]
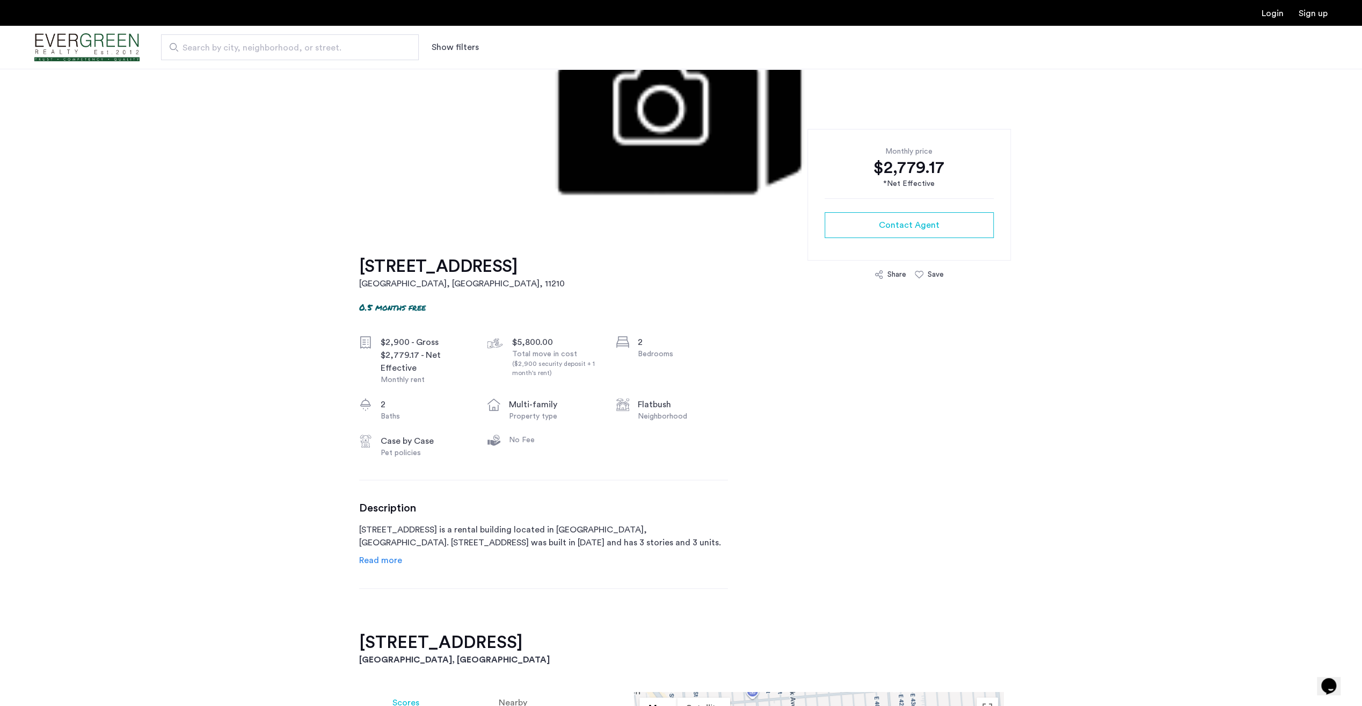
click at [383, 567] on link "Read more" at bounding box center [380, 560] width 43 height 13
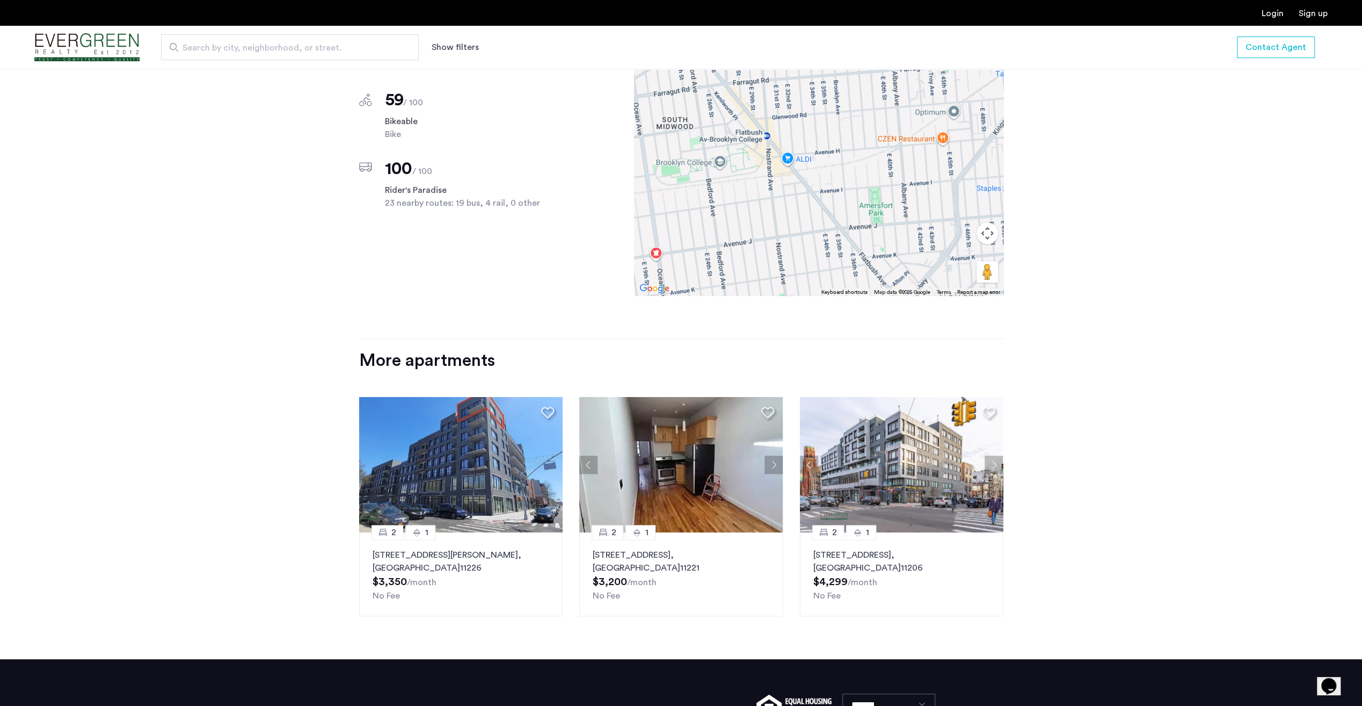
scroll to position [859, 0]
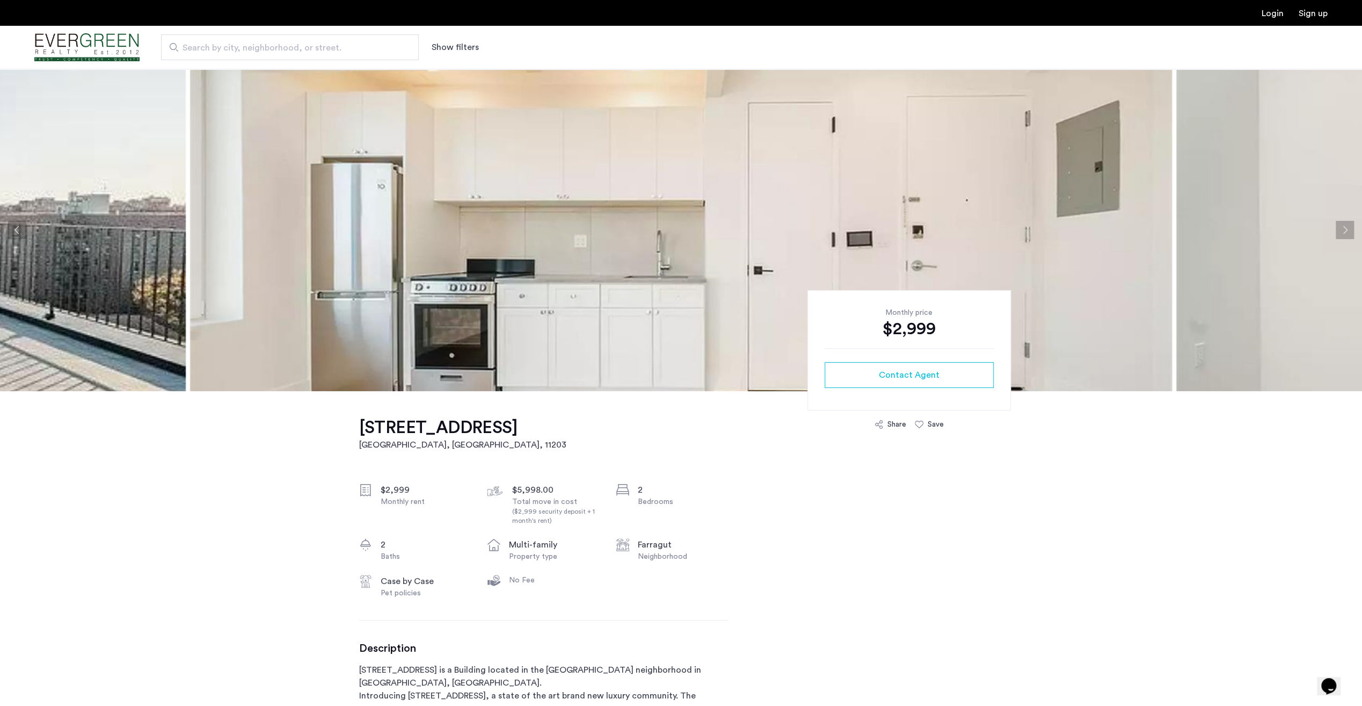
click at [696, 233] on img at bounding box center [681, 230] width 982 height 322
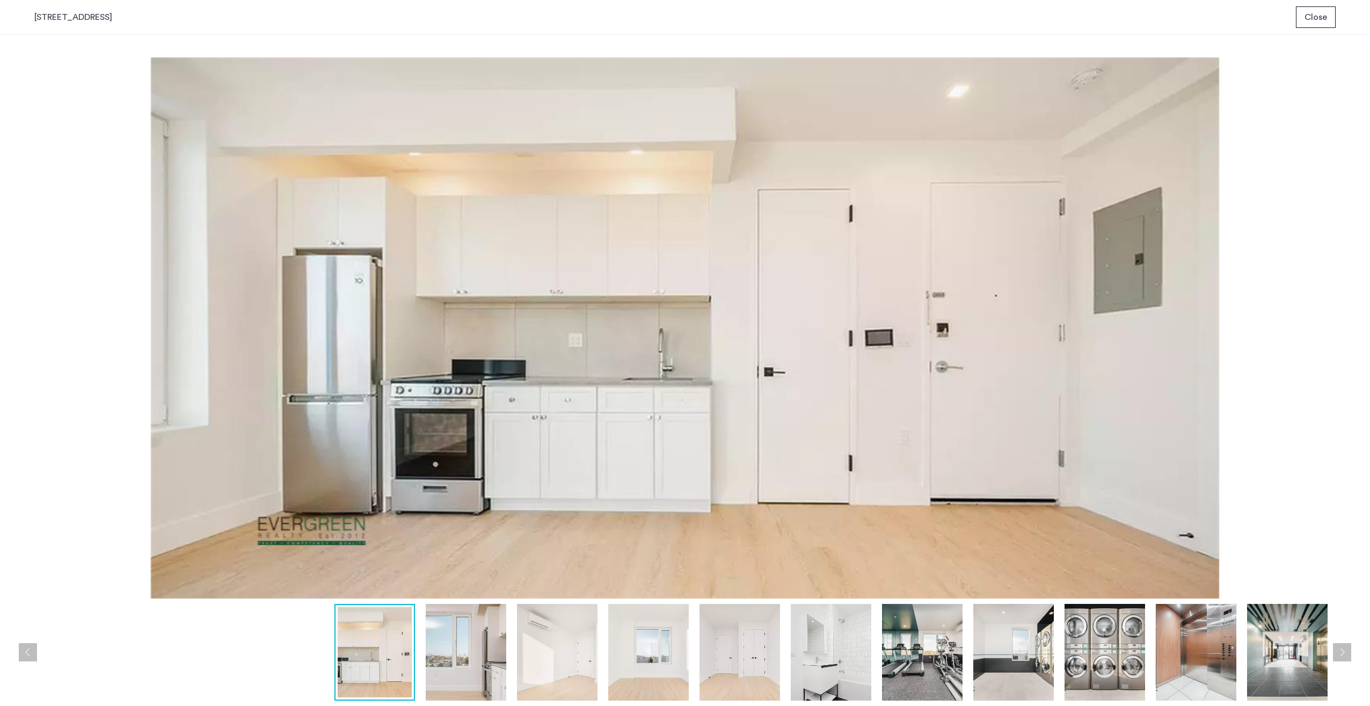
click at [1119, 663] on img at bounding box center [1105, 652] width 81 height 97
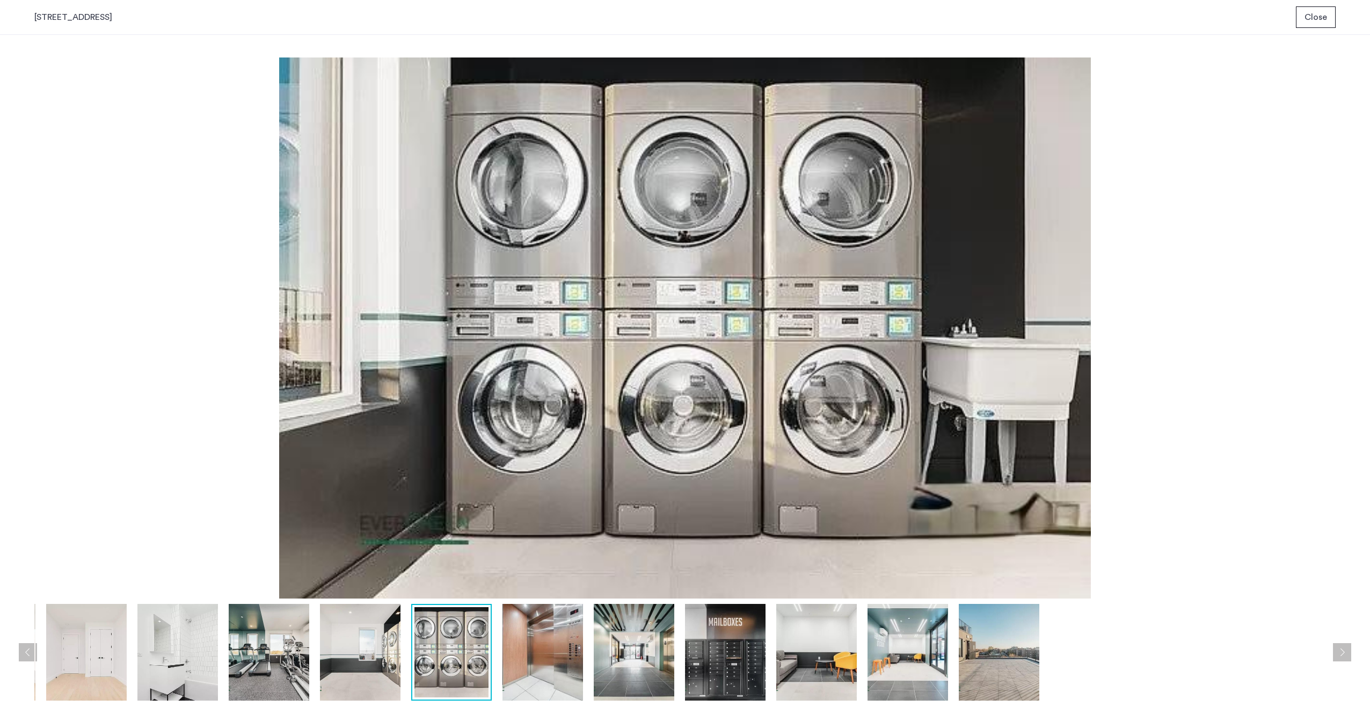
click at [1181, 648] on div at bounding box center [361, 652] width 1961 height 97
click at [714, 658] on img at bounding box center [725, 652] width 81 height 97
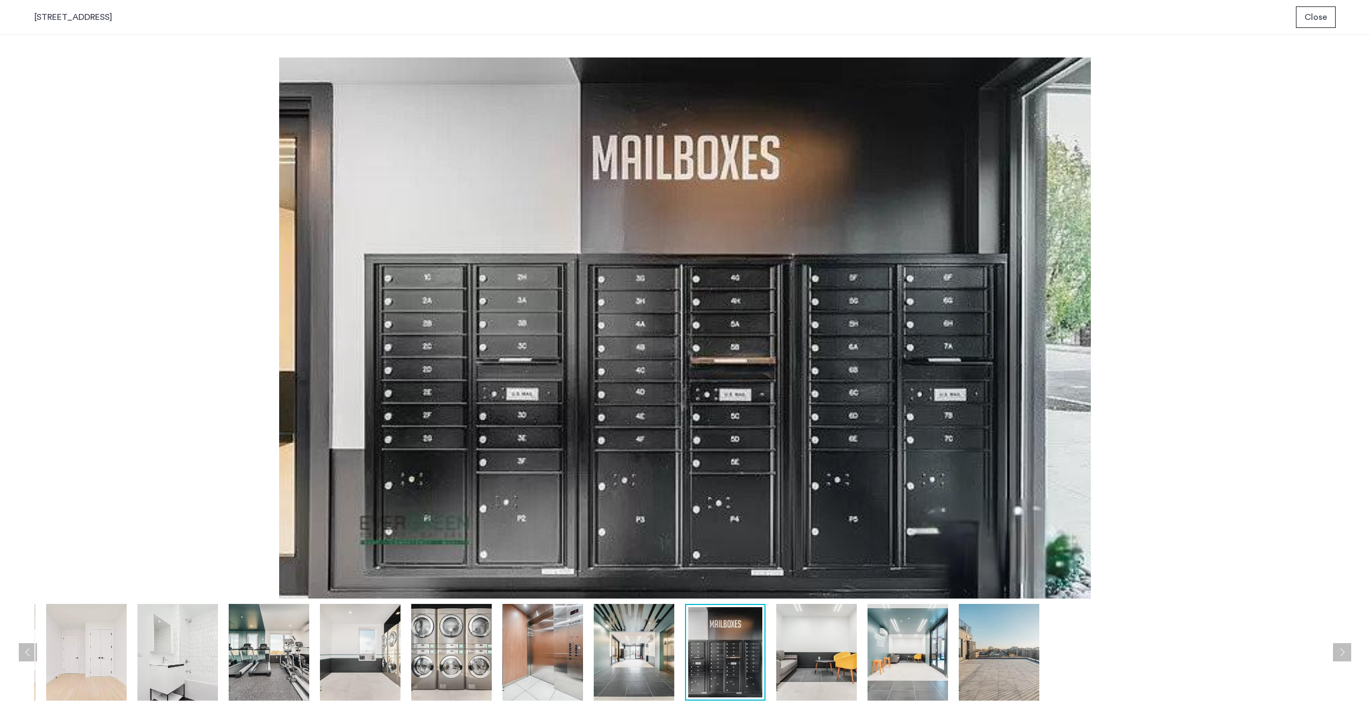
click at [612, 651] on img at bounding box center [634, 652] width 81 height 97
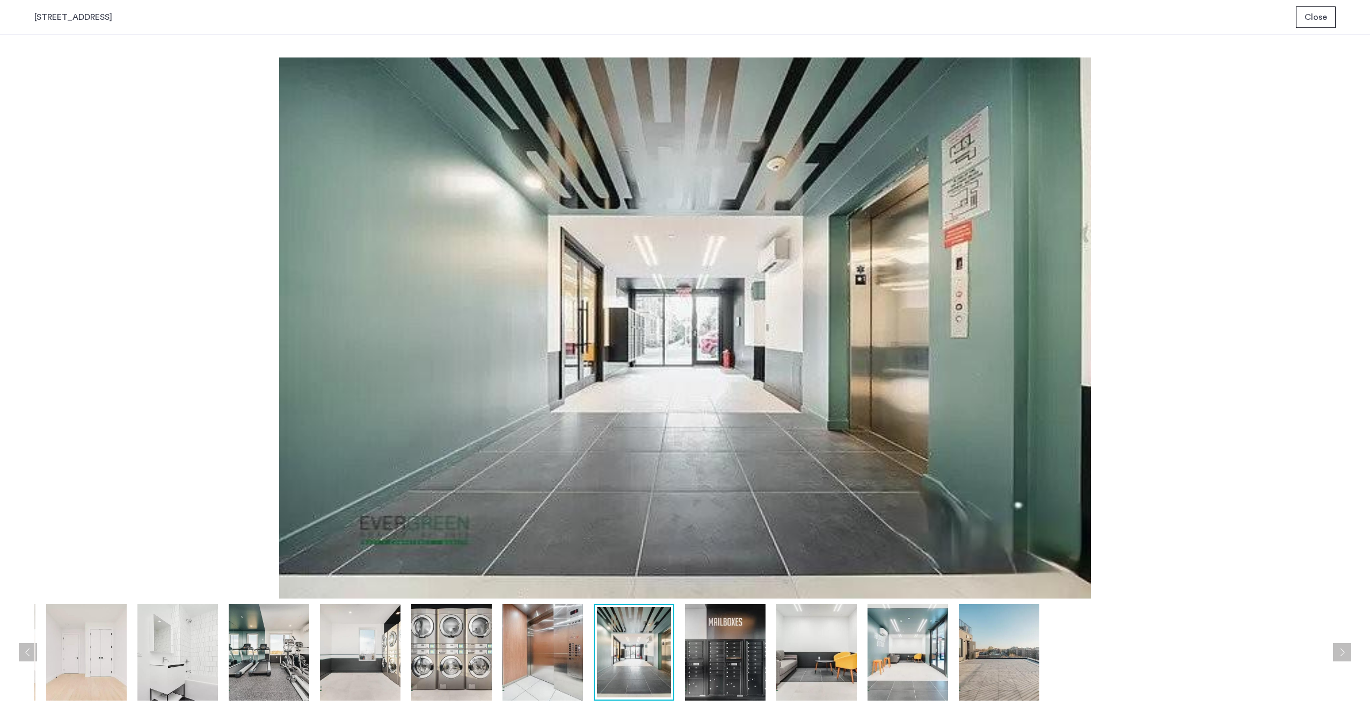
click at [564, 647] on img at bounding box center [543, 652] width 81 height 97
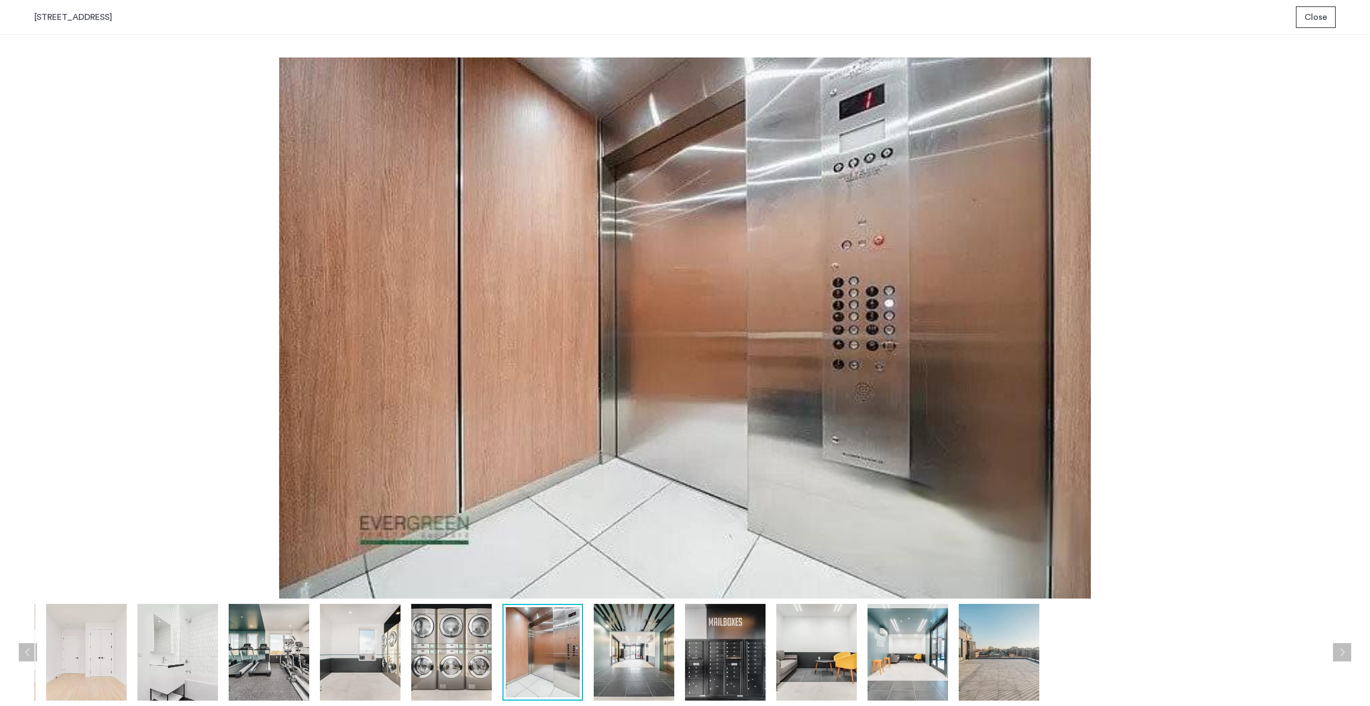
click at [437, 640] on img at bounding box center [451, 652] width 81 height 97
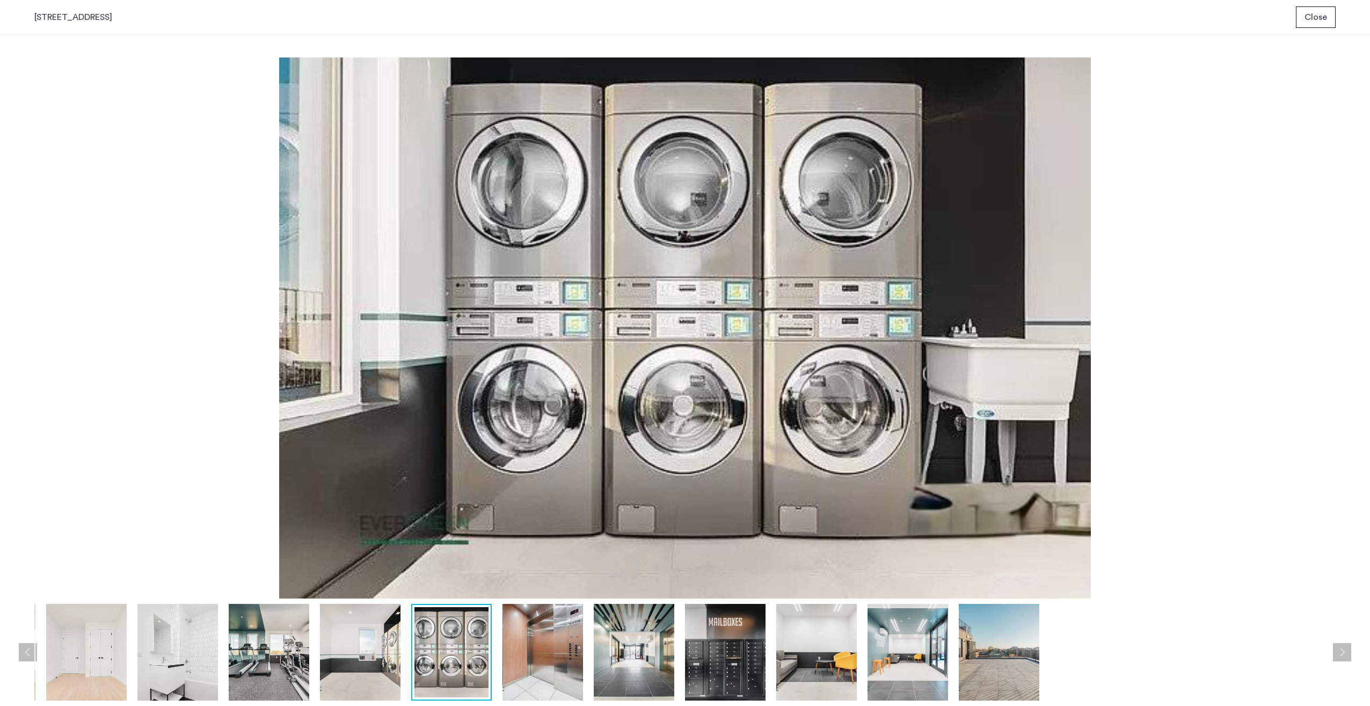
click at [356, 637] on img at bounding box center [360, 652] width 81 height 97
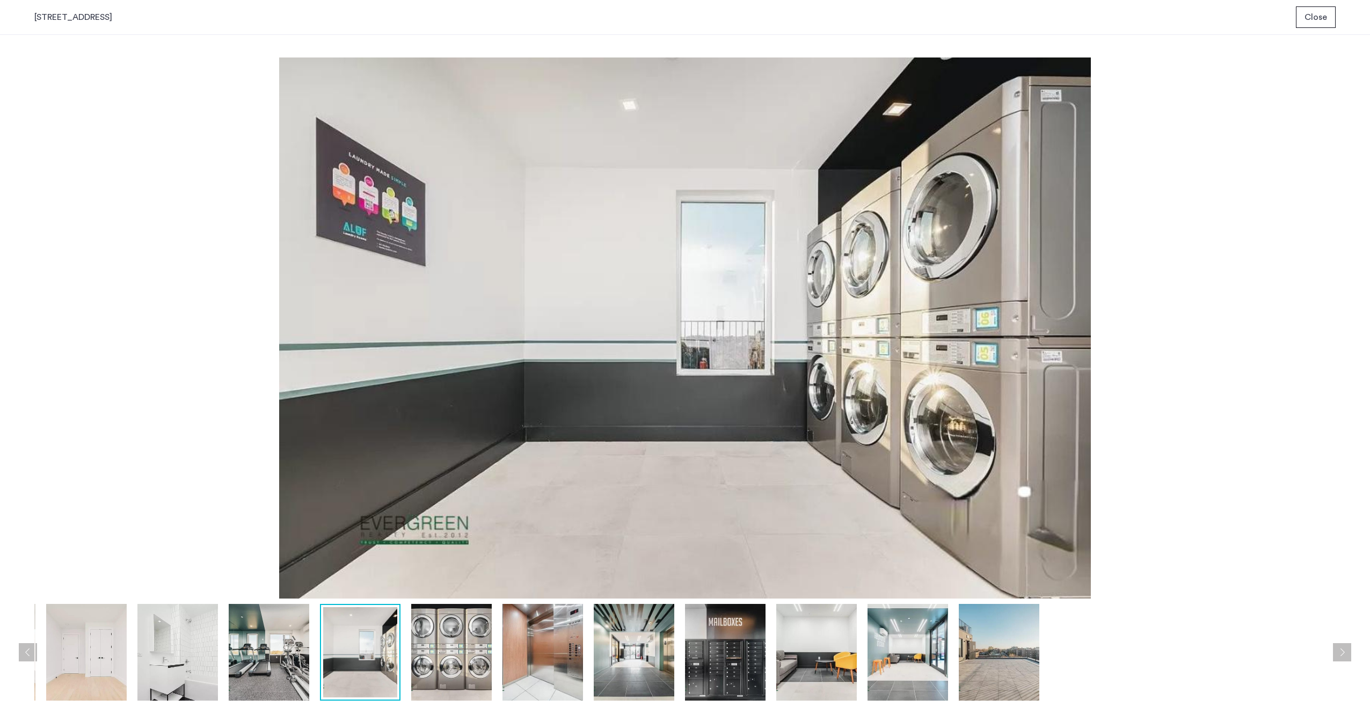
drag, startPoint x: 271, startPoint y: 632, endPoint x: 263, endPoint y: 632, distance: 8.1
click at [271, 632] on img at bounding box center [269, 652] width 81 height 97
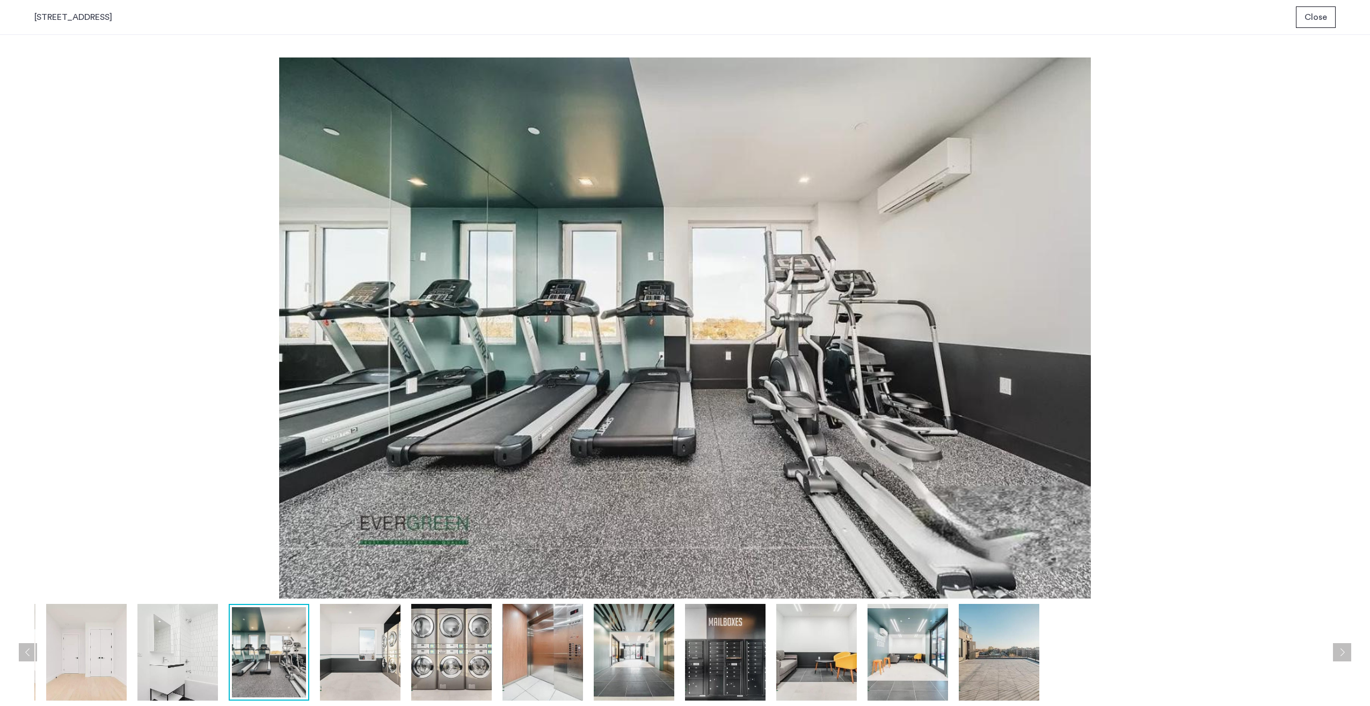
click at [192, 629] on img at bounding box center [177, 652] width 81 height 97
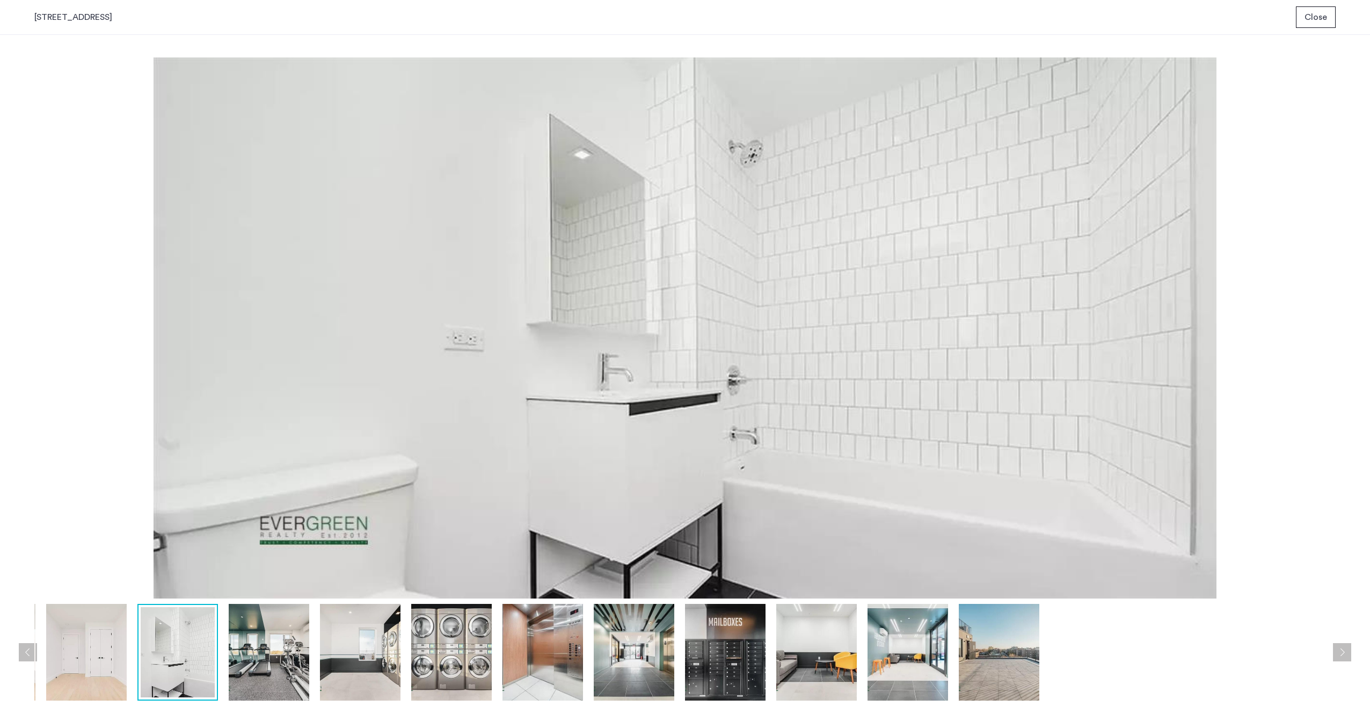
click at [123, 622] on img at bounding box center [86, 652] width 81 height 97
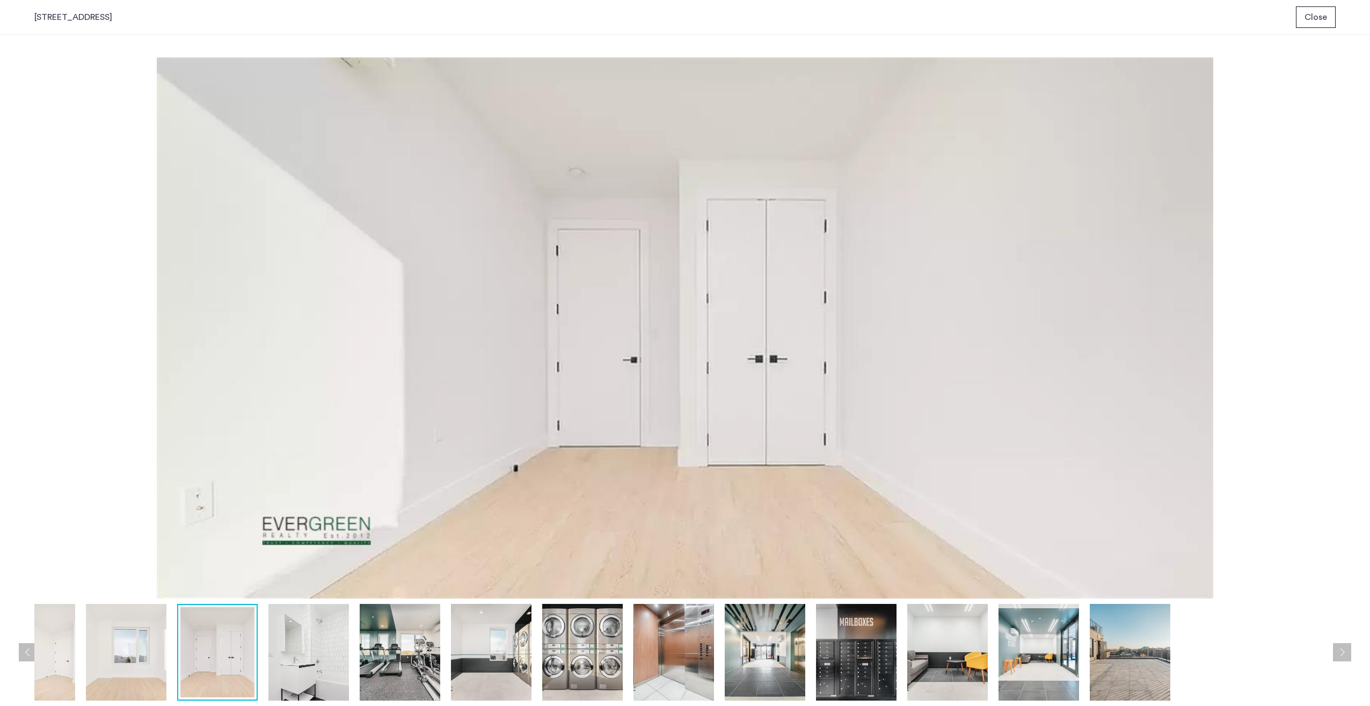
click at [1319, 21] on span "Close" at bounding box center [1316, 17] width 23 height 13
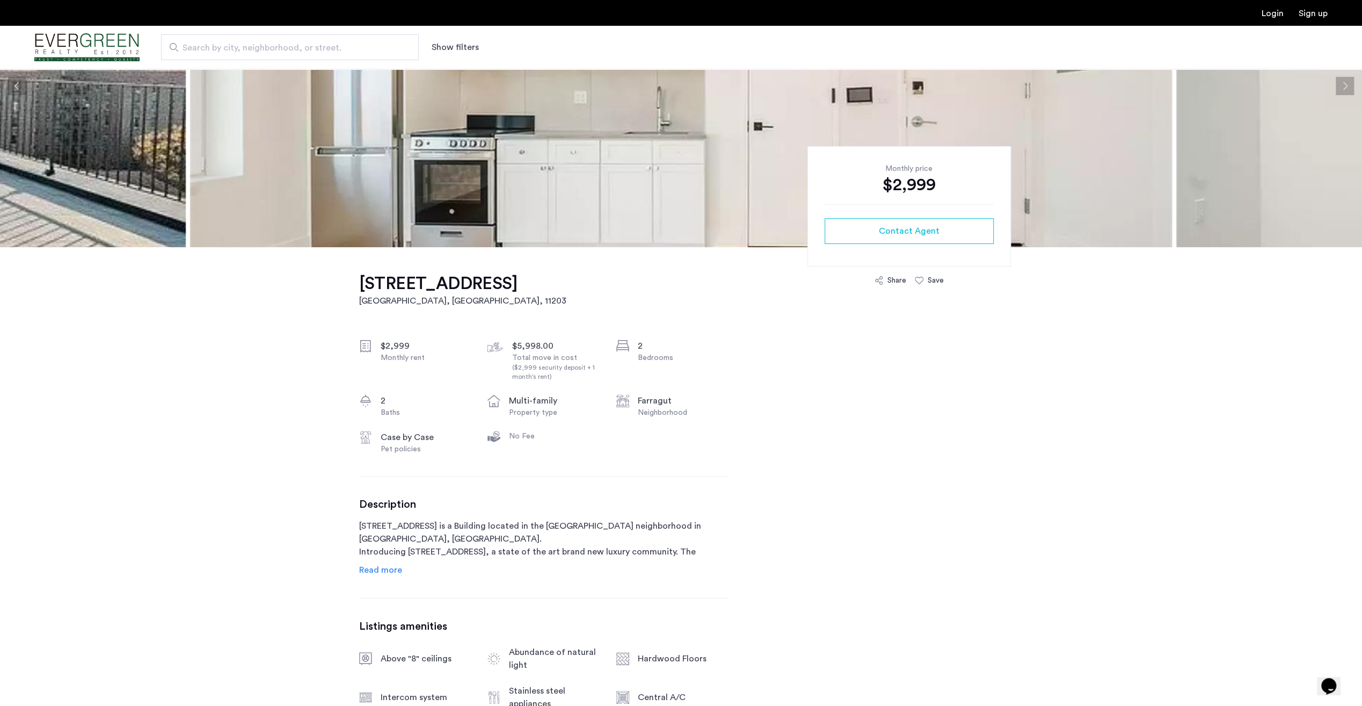
scroll to position [161, 0]
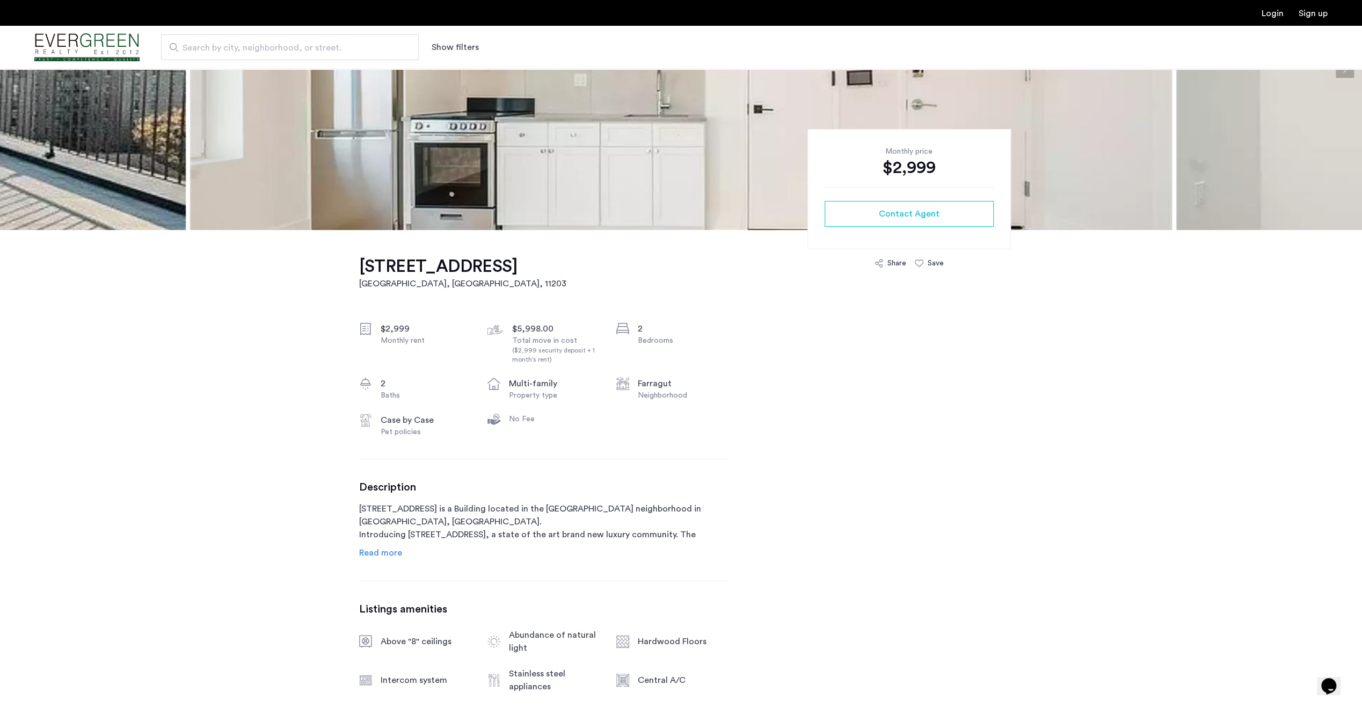
click at [379, 552] on span "Read more" at bounding box center [380, 552] width 43 height 9
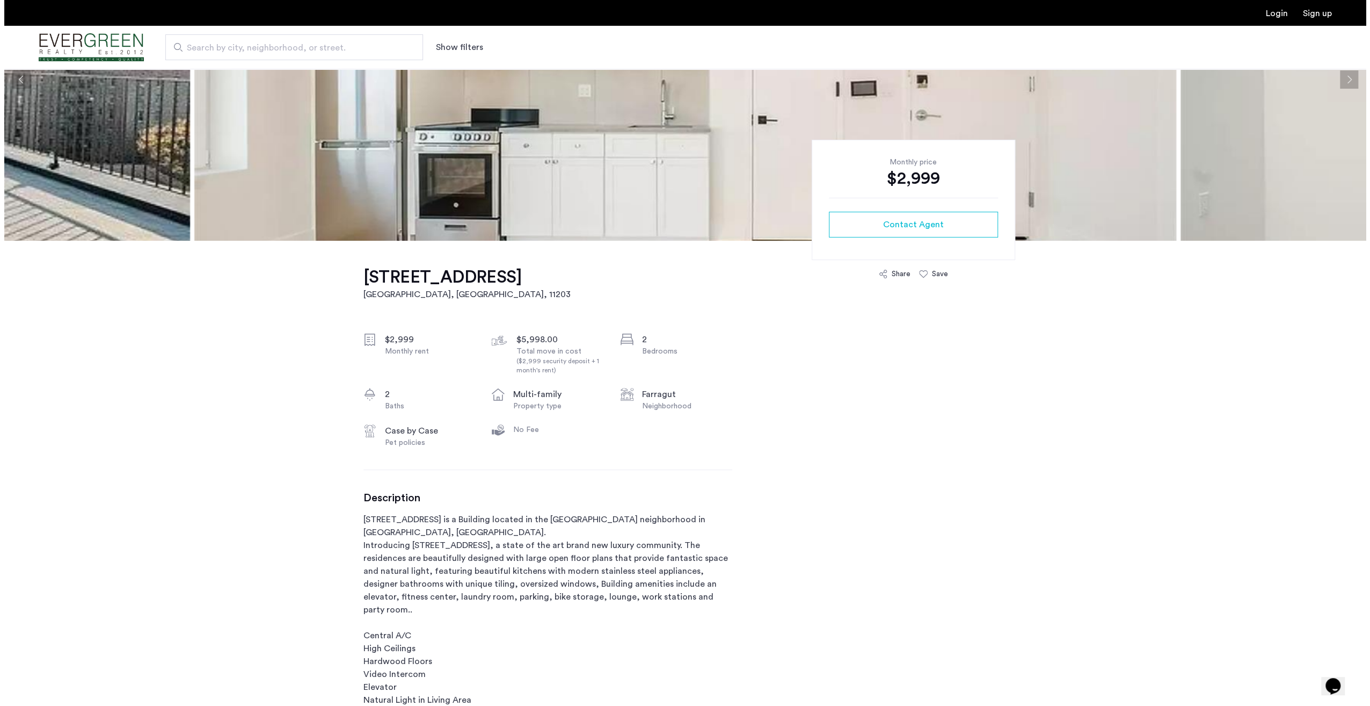
scroll to position [0, 0]
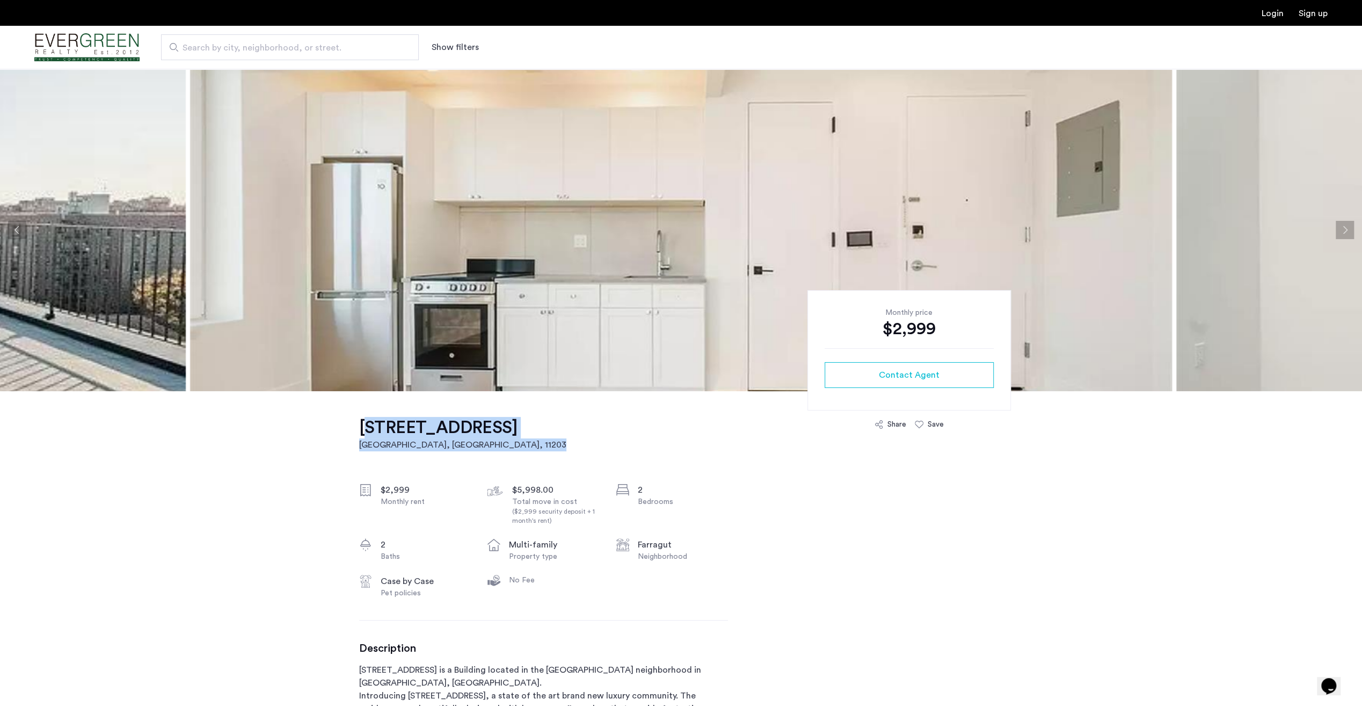
drag, startPoint x: 345, startPoint y: 425, endPoint x: 629, endPoint y: 452, distance: 285.9
drag, startPoint x: 629, startPoint y: 452, endPoint x: 821, endPoint y: 479, distance: 193.1
click at [770, 262] on img at bounding box center [681, 230] width 982 height 322
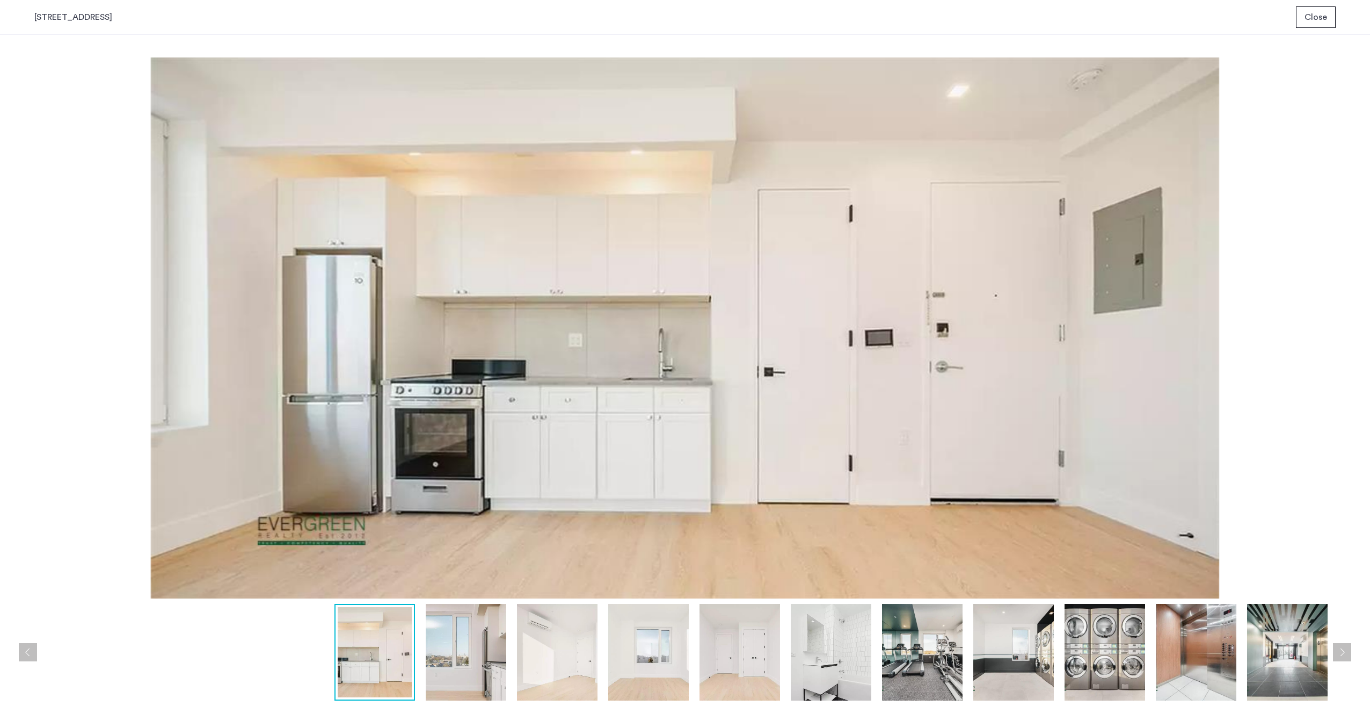
click at [912, 633] on img at bounding box center [922, 652] width 81 height 97
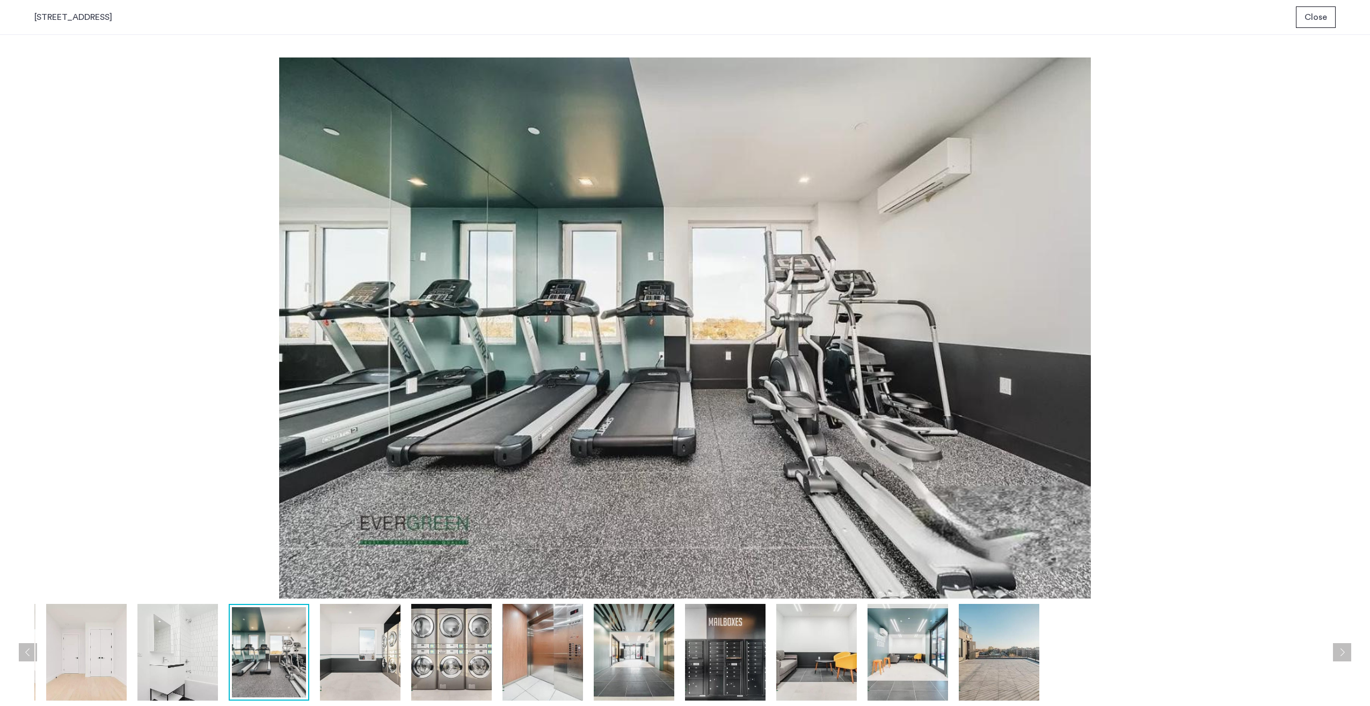
click at [737, 654] on img at bounding box center [725, 652] width 81 height 97
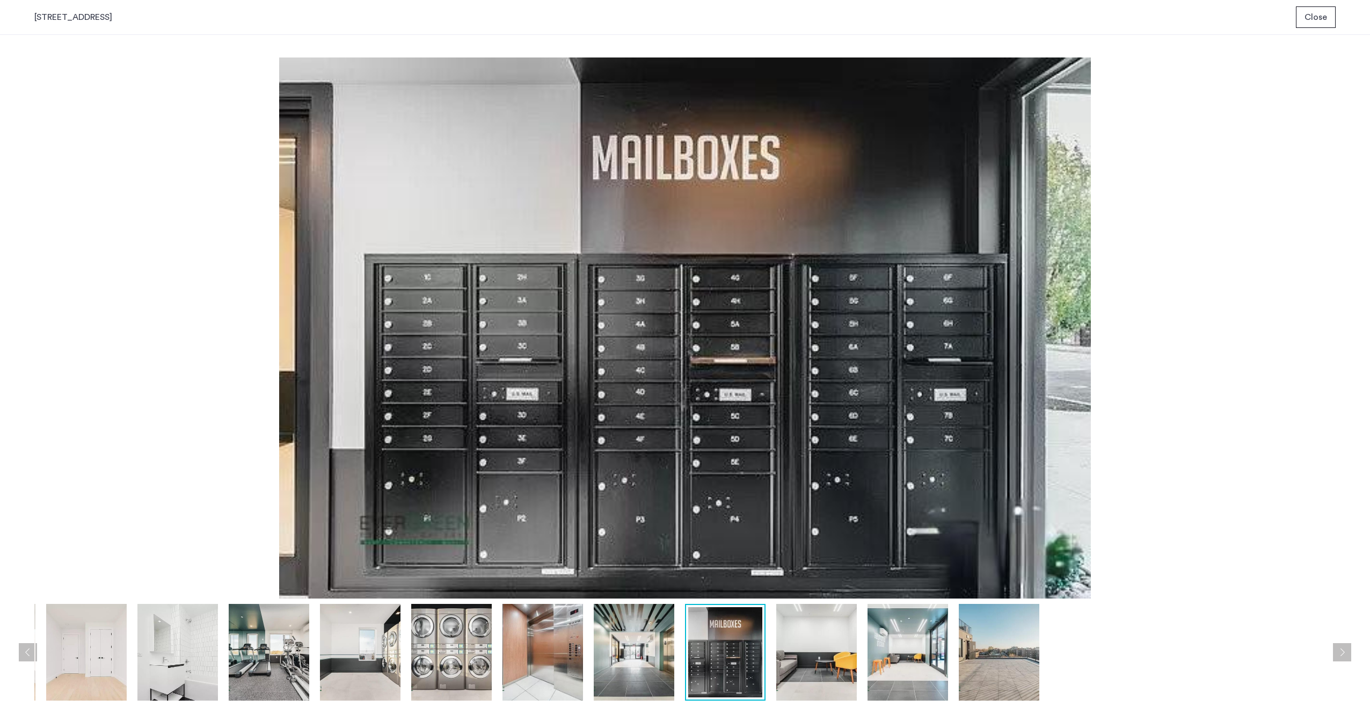
click at [639, 645] on img at bounding box center [634, 652] width 81 height 97
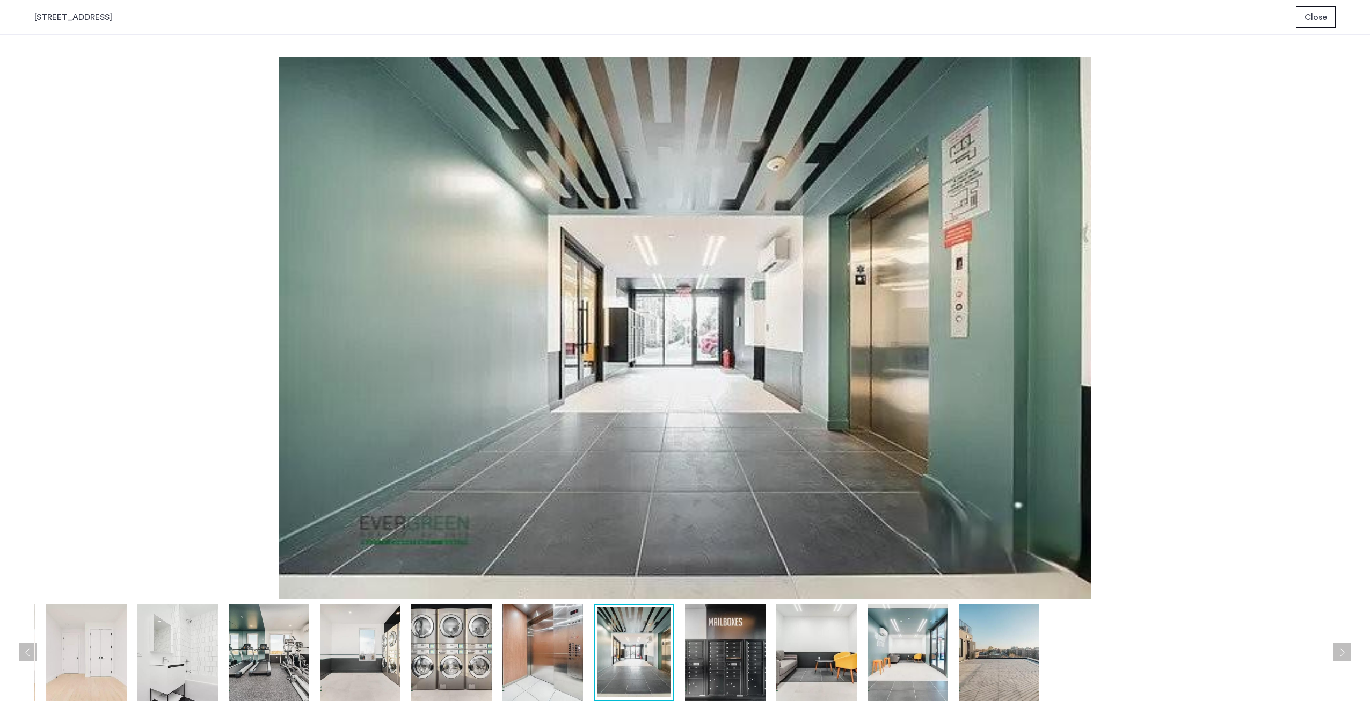
click at [576, 645] on img at bounding box center [543, 652] width 81 height 97
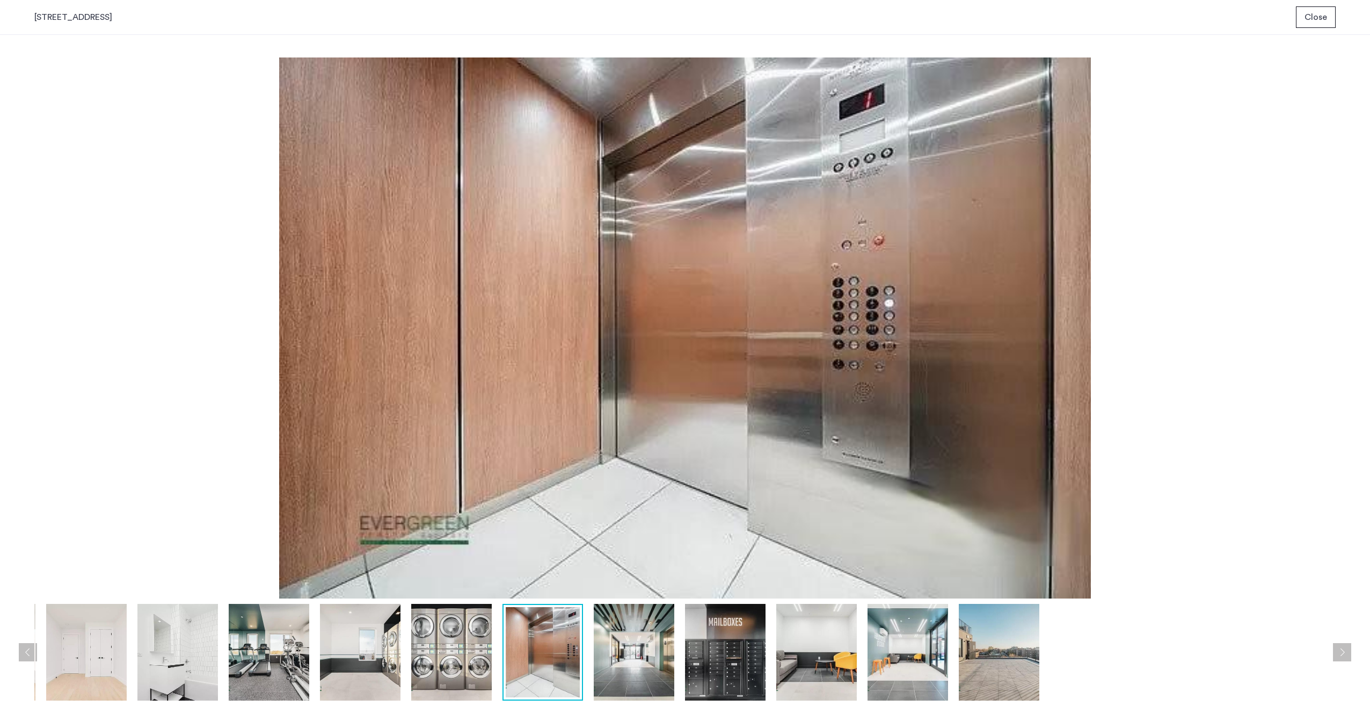
click at [453, 654] on img at bounding box center [451, 652] width 81 height 97
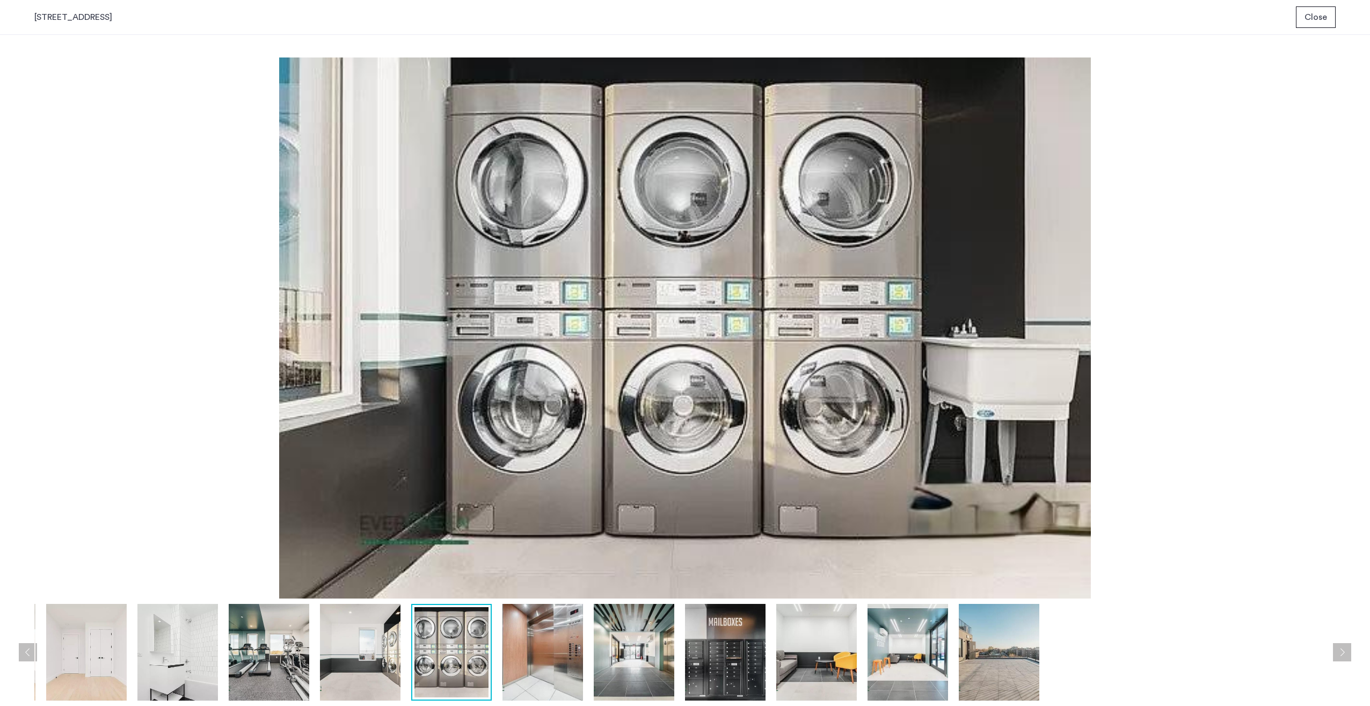
click at [970, 643] on img at bounding box center [999, 652] width 81 height 97
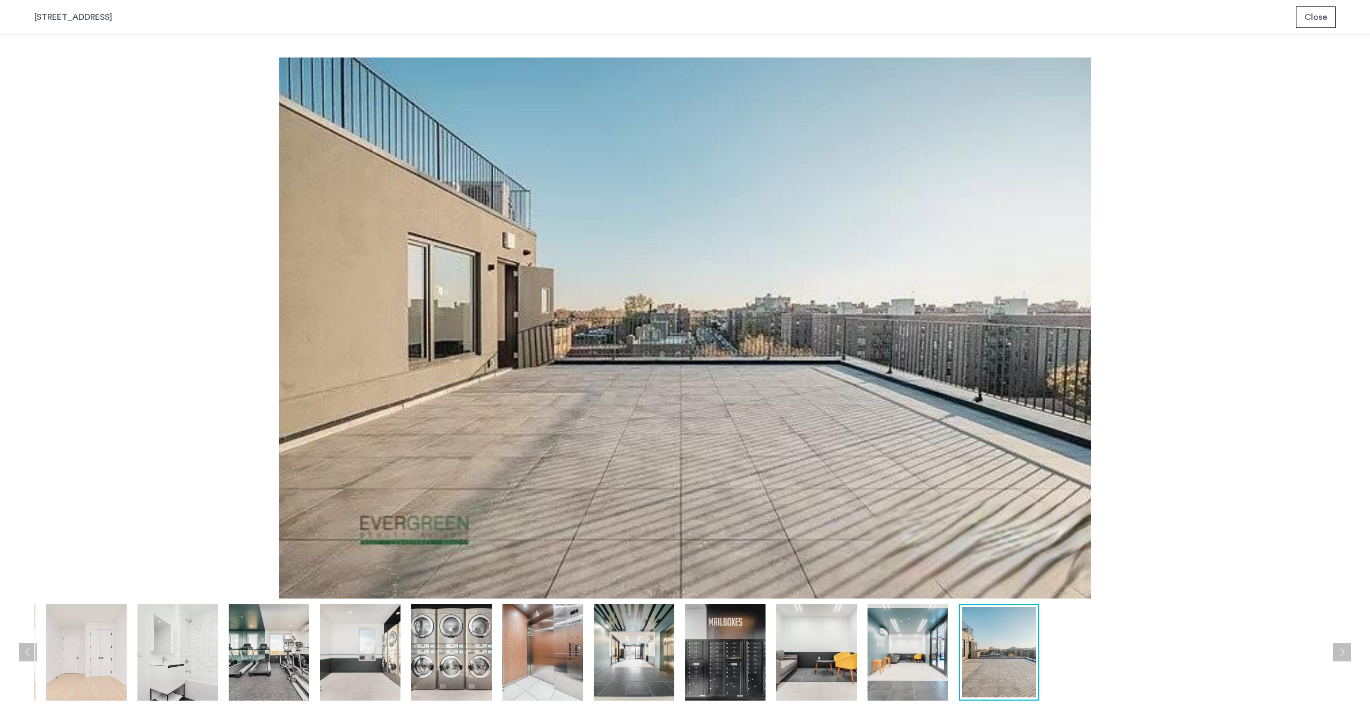
click at [914, 646] on img at bounding box center [908, 652] width 81 height 97
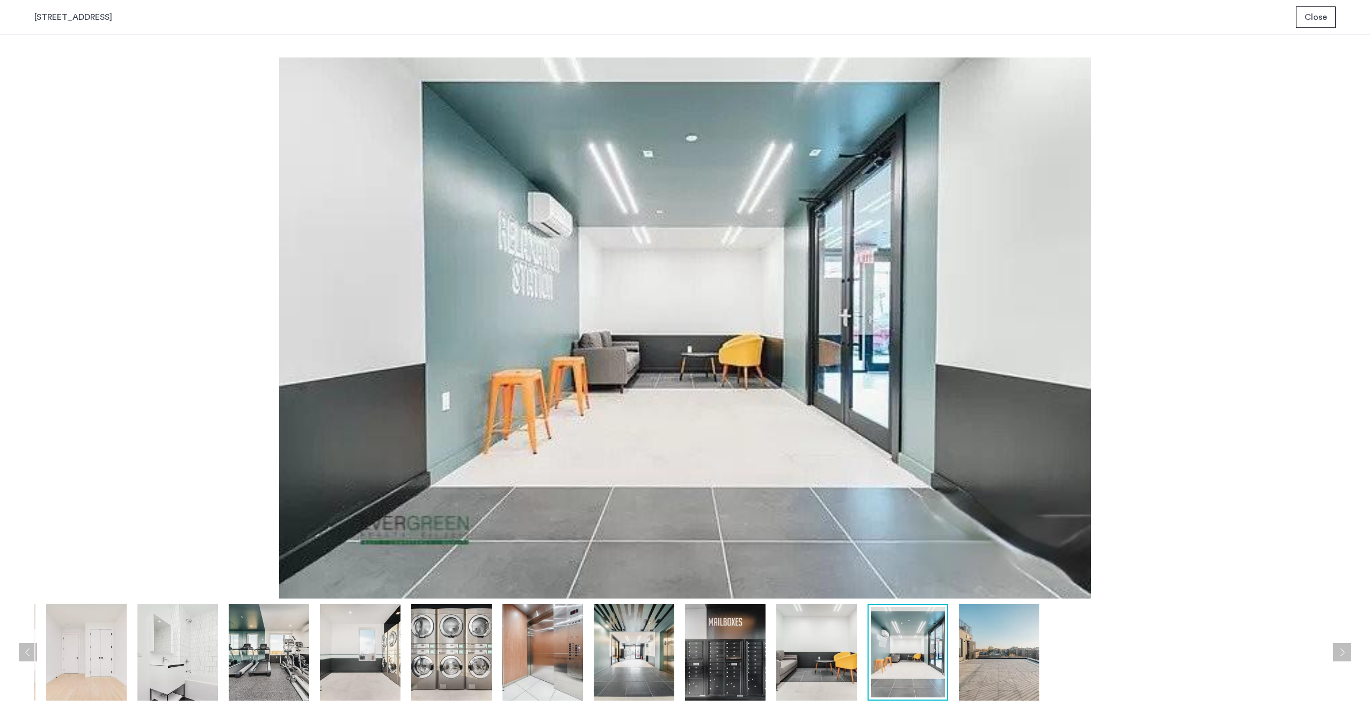
click at [774, 643] on div at bounding box center [361, 652] width 1961 height 97
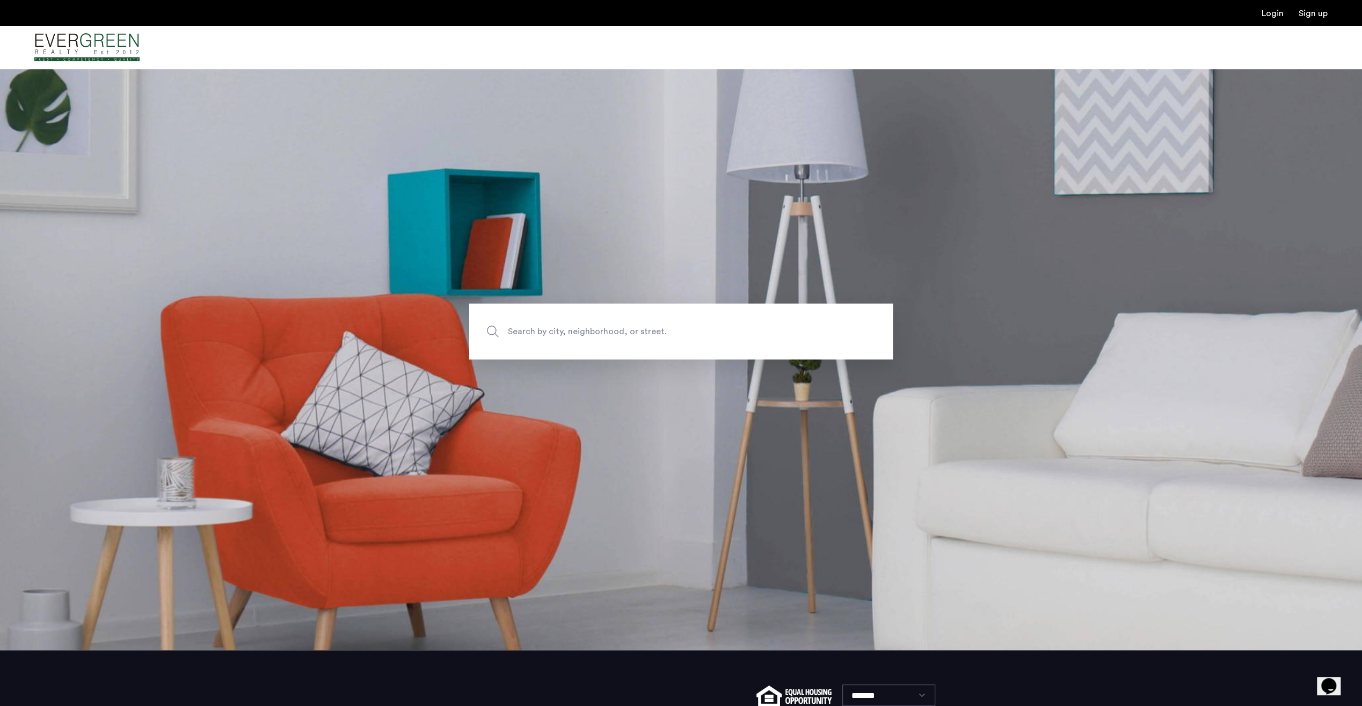
scroll to position [156, 0]
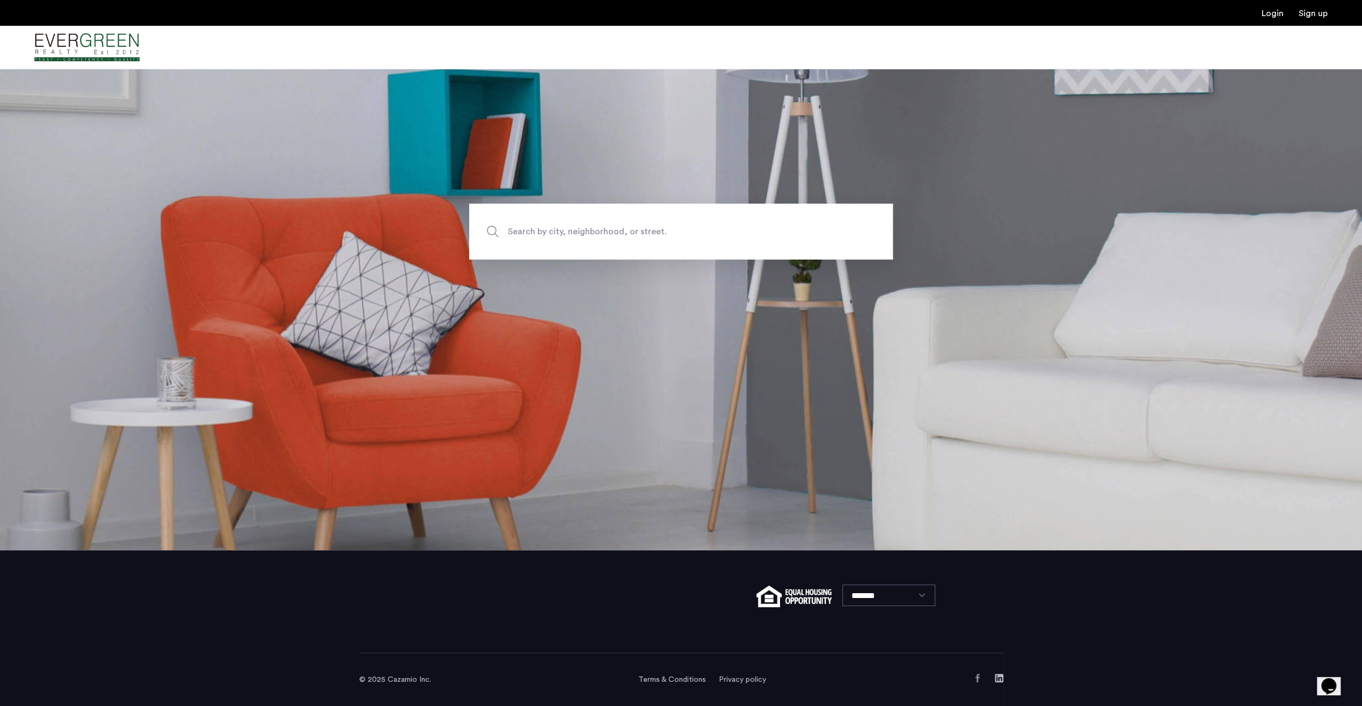
click at [1334, 678] on icon "Chat widget" at bounding box center [1329, 686] width 15 height 16
